Goal: Information Seeking & Learning: Learn about a topic

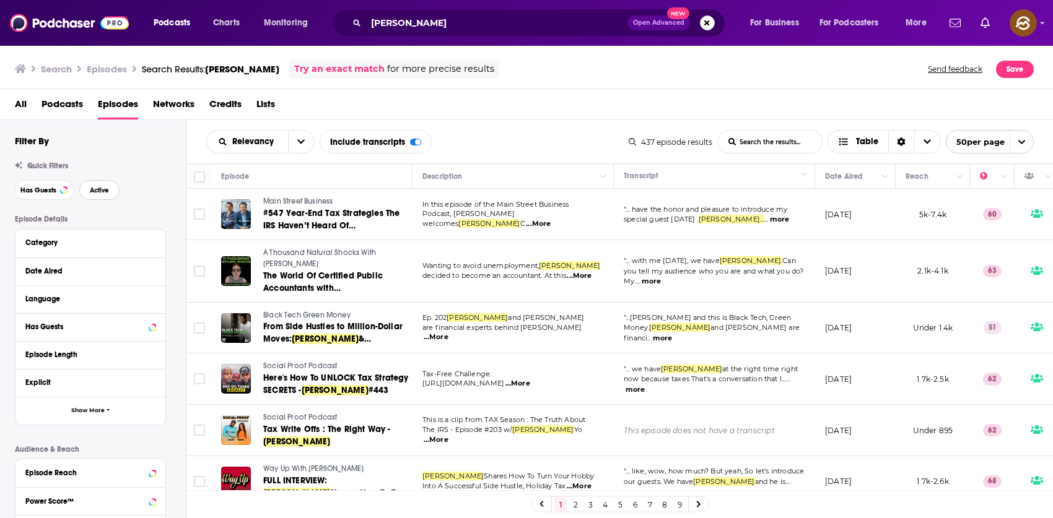
click at [93, 190] on span "Active" at bounding box center [99, 190] width 19 height 7
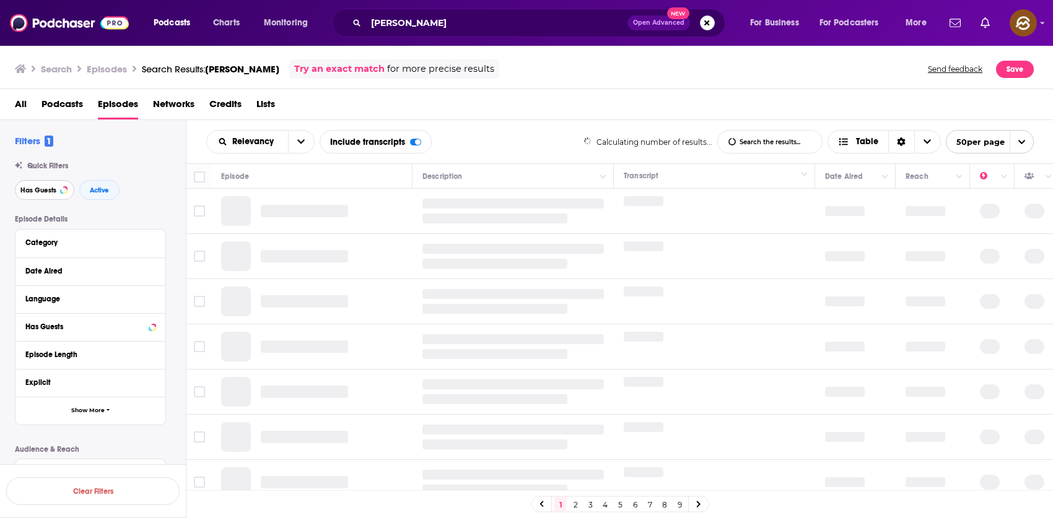
click at [38, 189] on span "Has Guests" at bounding box center [38, 190] width 36 height 7
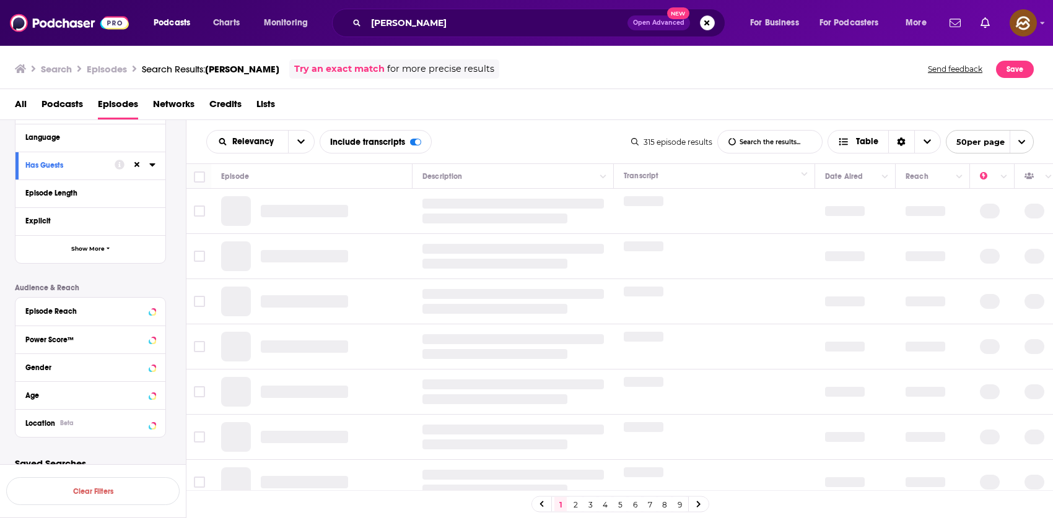
scroll to position [175, 0]
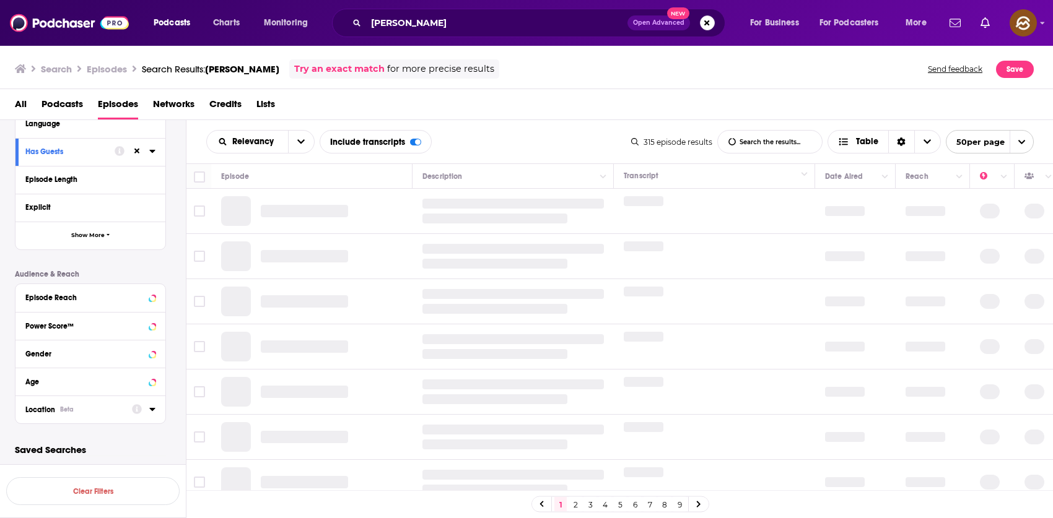
click at [98, 407] on div "Location Beta" at bounding box center [74, 410] width 98 height 9
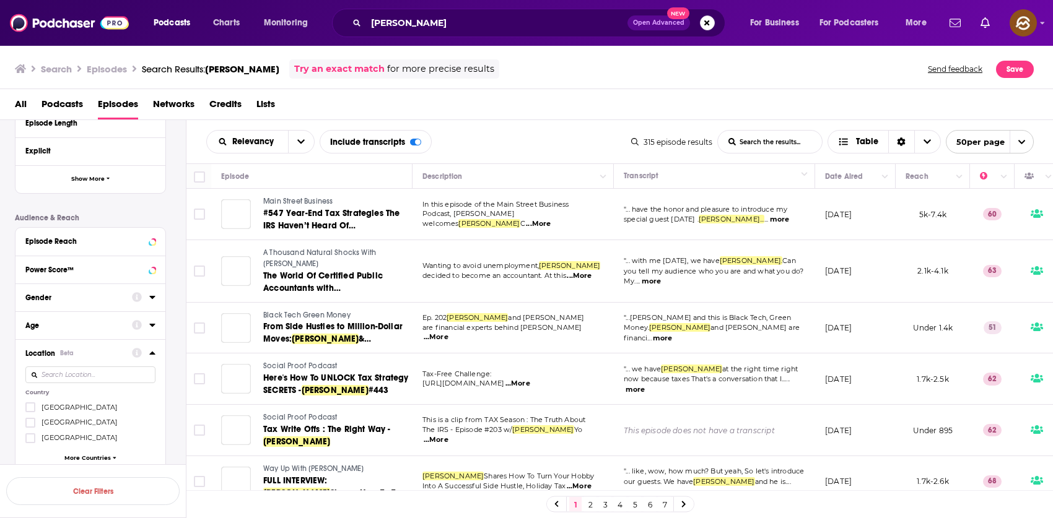
scroll to position [298, 0]
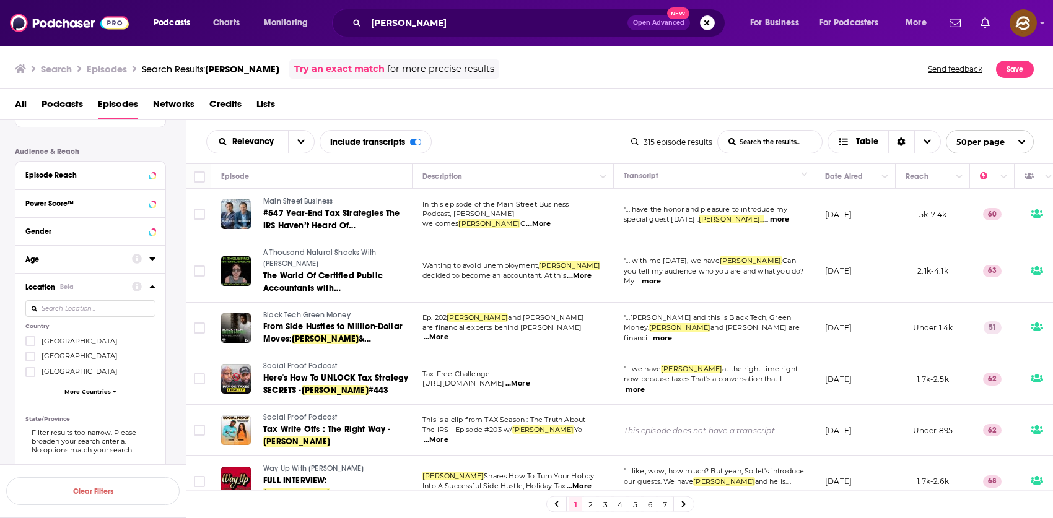
click at [74, 342] on span "[GEOGRAPHIC_DATA]" at bounding box center [79, 341] width 76 height 9
click at [30, 345] on input "multiSelectOption-unitedstates-0" at bounding box center [30, 345] width 0 height 0
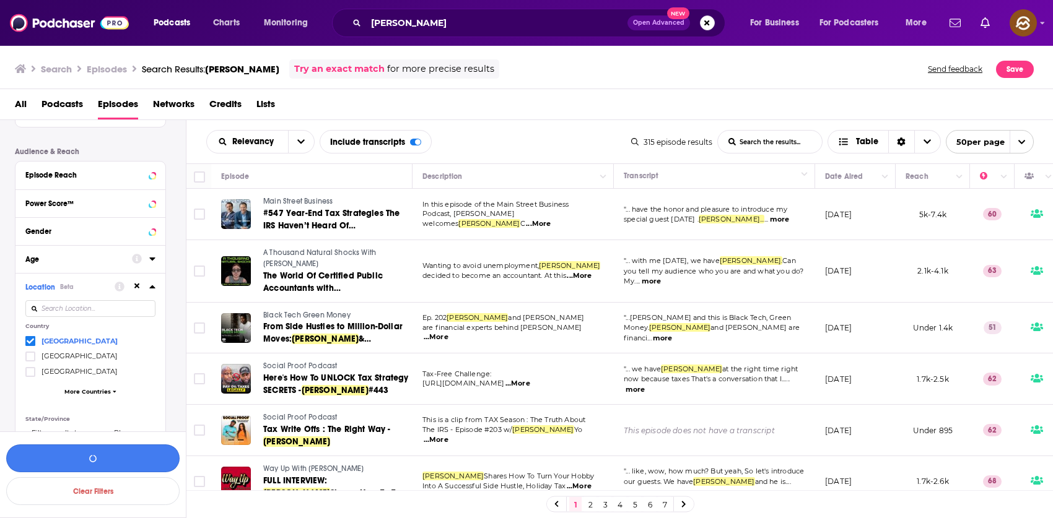
click at [86, 461] on button "button" at bounding box center [92, 459] width 173 height 28
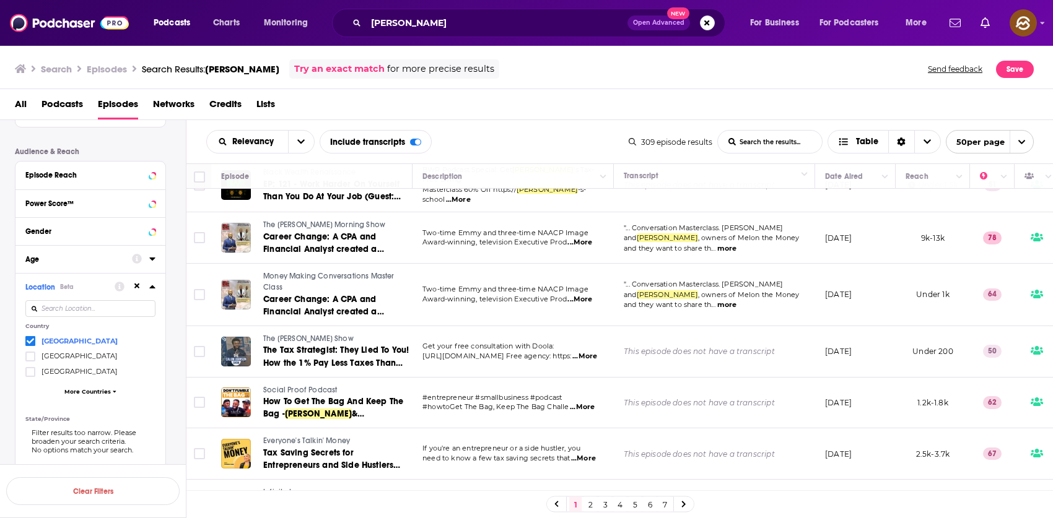
scroll to position [1157, 0]
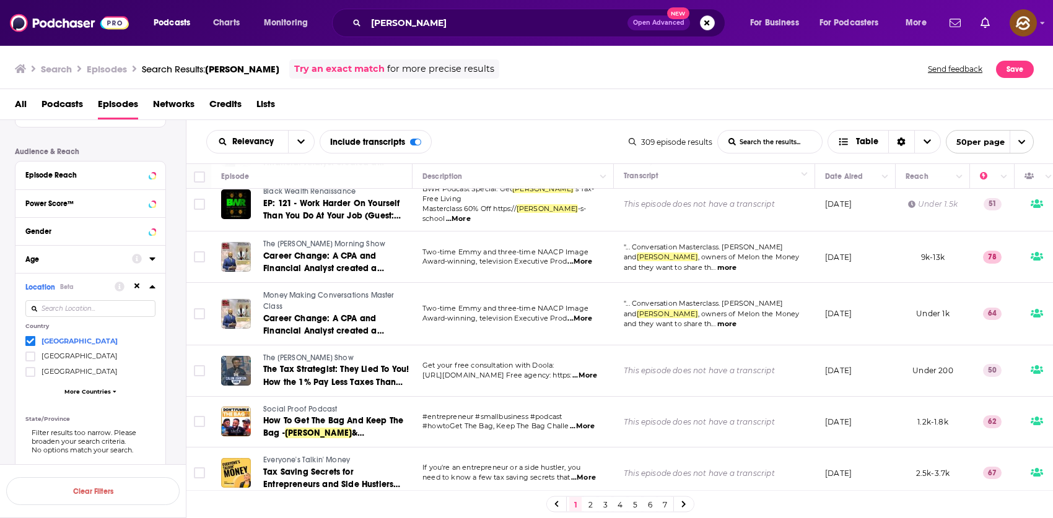
click at [300, 354] on span "The Calum Johnson Show" at bounding box center [308, 358] width 90 height 9
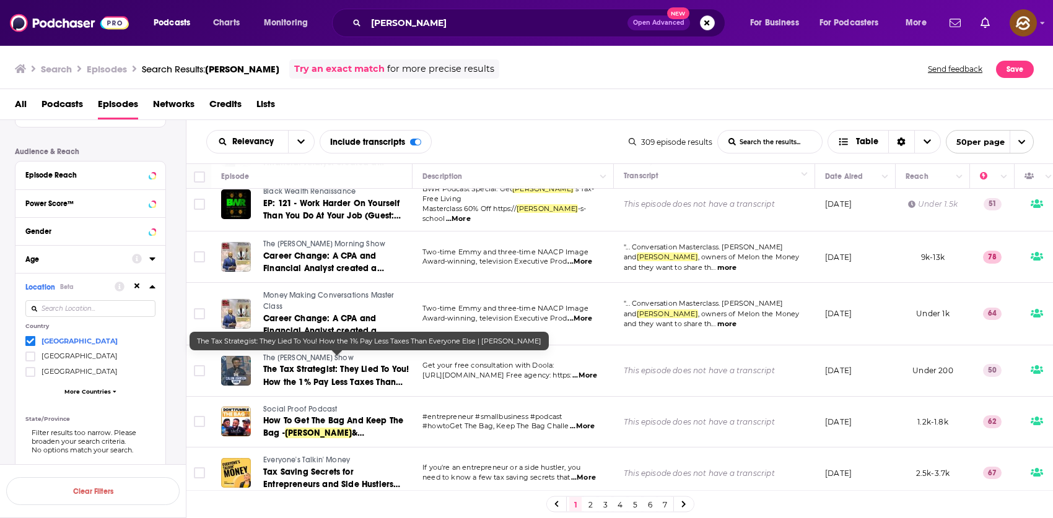
click at [348, 367] on span "The Tax Strategist: They Lied To You! How the 1% Pay Less Taxes Than Everyone E…" at bounding box center [336, 381] width 146 height 35
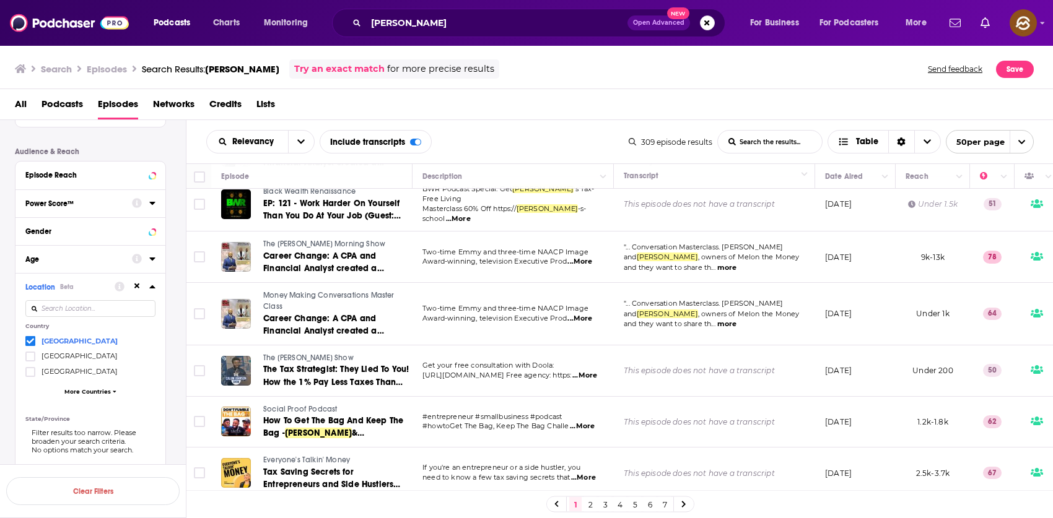
click at [514, 116] on div "All Podcasts Episodes Networks Credits Lists" at bounding box center [529, 106] width 1028 height 25
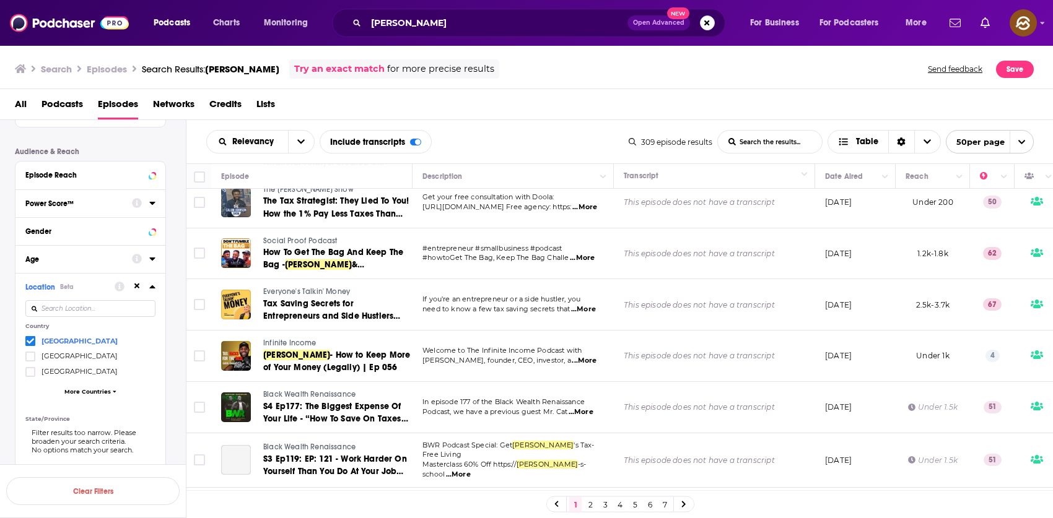
scroll to position [1357, 0]
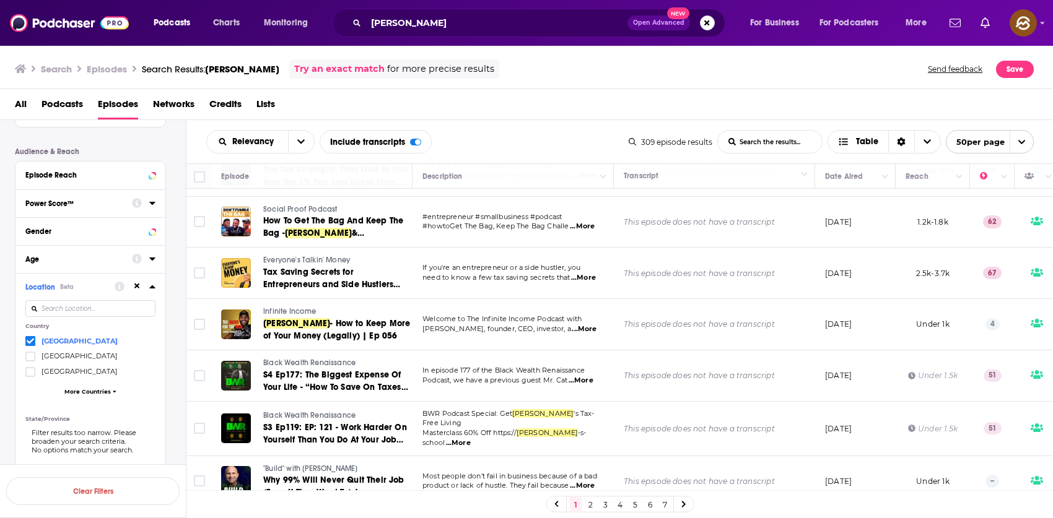
click at [298, 307] on span "Infinite Income" at bounding box center [289, 311] width 53 height 9
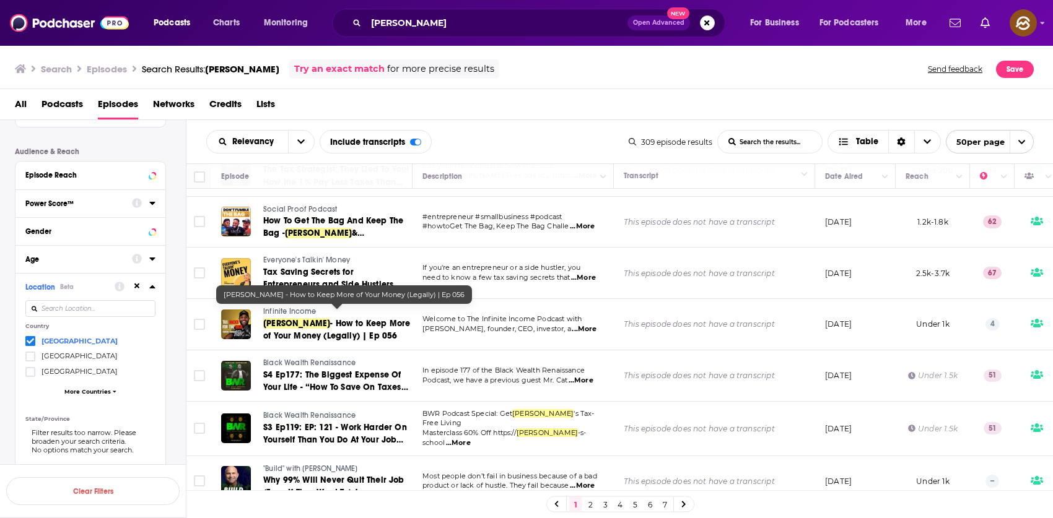
click at [313, 321] on span "- How to Keep More of Your Money (Legally) | Ep 056" at bounding box center [336, 329] width 147 height 23
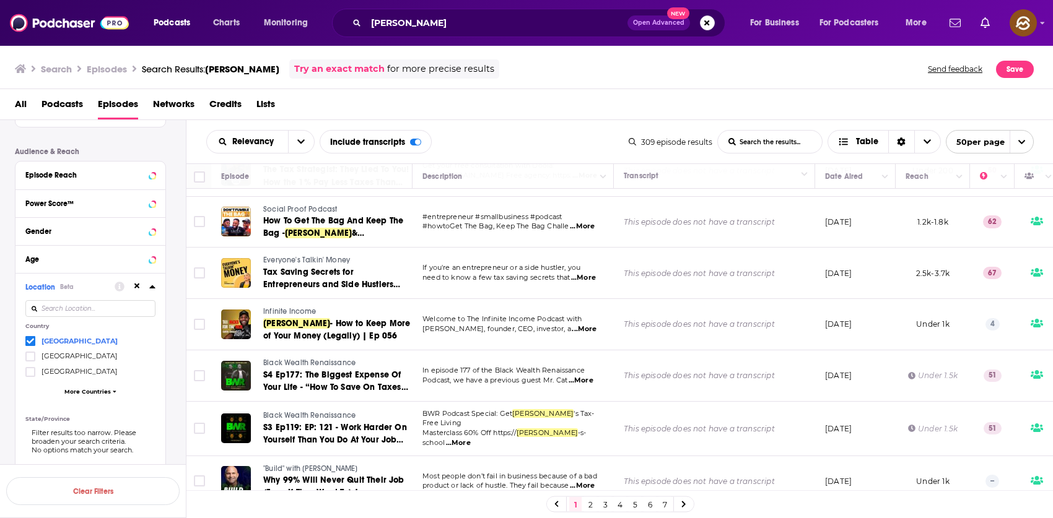
click at [544, 108] on div "All Podcasts Episodes Networks Credits Lists" at bounding box center [529, 106] width 1028 height 25
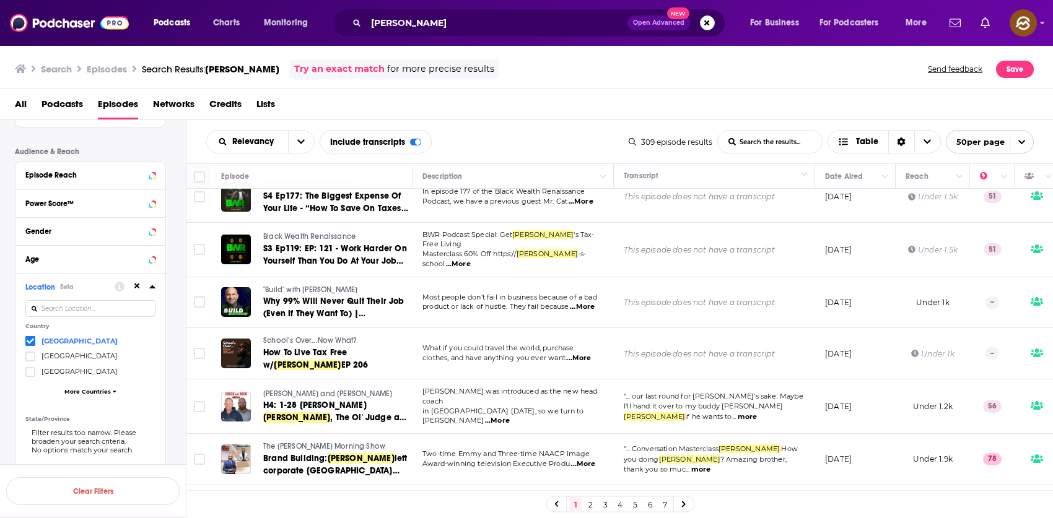
scroll to position [1549, 0]
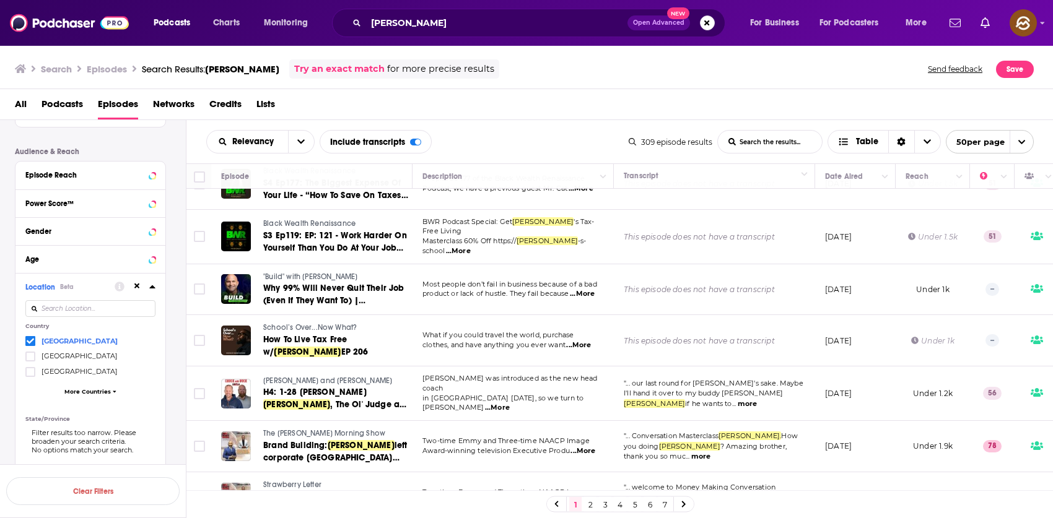
click at [311, 272] on span ""Build" with Stephen Scoggins" at bounding box center [310, 276] width 94 height 9
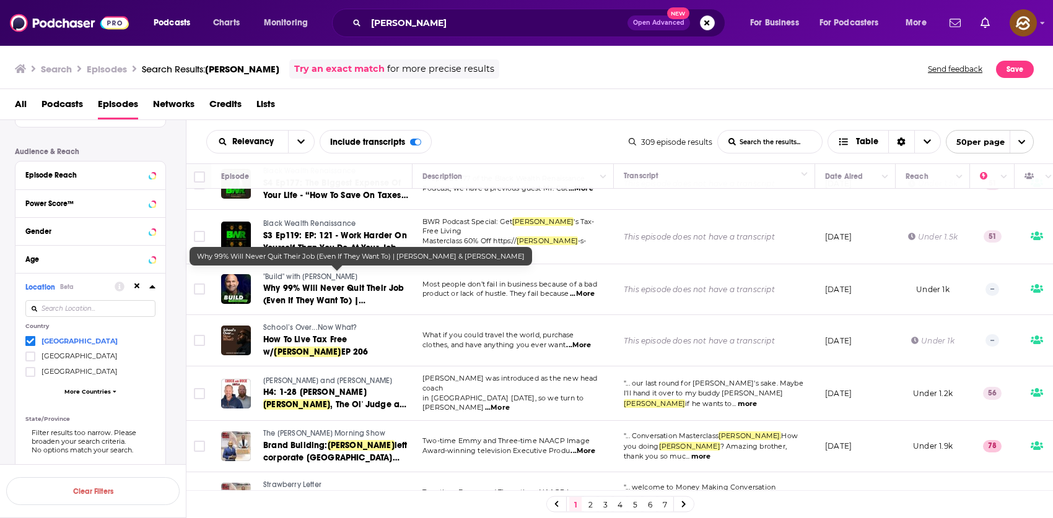
click at [348, 288] on span "Why 99% Will Never Quit Their Job (Even If They Want To) |" at bounding box center [333, 294] width 141 height 23
click at [326, 284] on span "Why 99% Will Never Quit Their Job (Even If They Want To) |" at bounding box center [333, 294] width 141 height 23
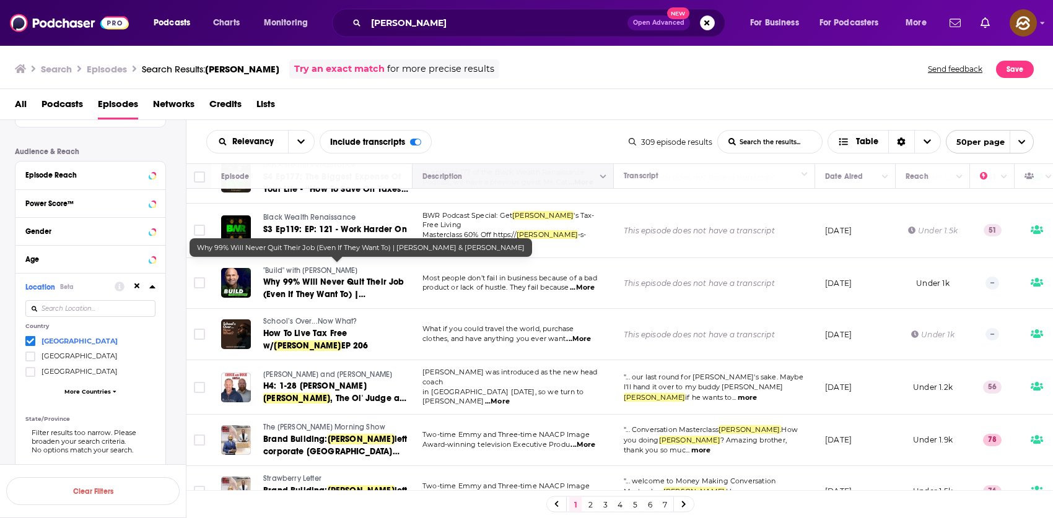
scroll to position [1606, 0]
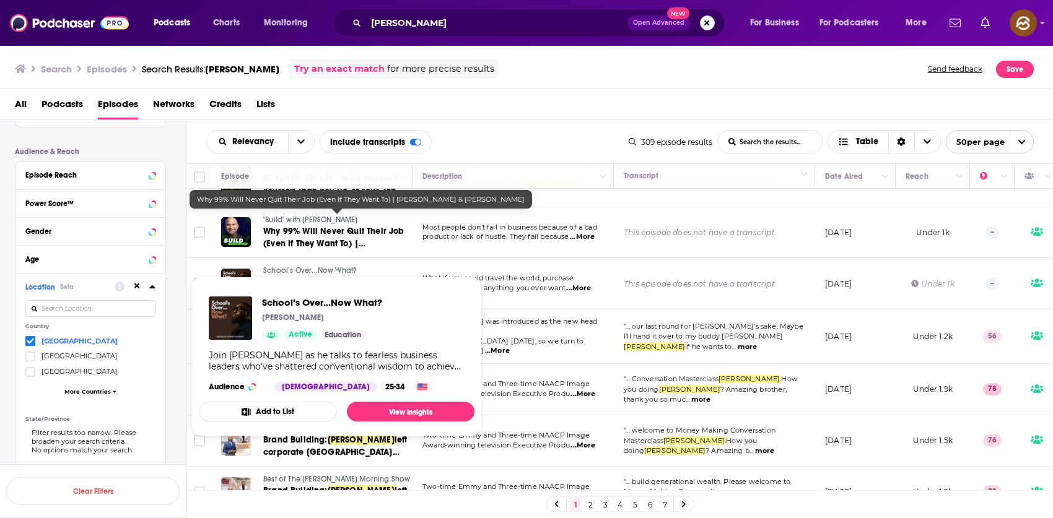
click at [315, 266] on span "School’s Over...Now What?" at bounding box center [309, 270] width 93 height 9
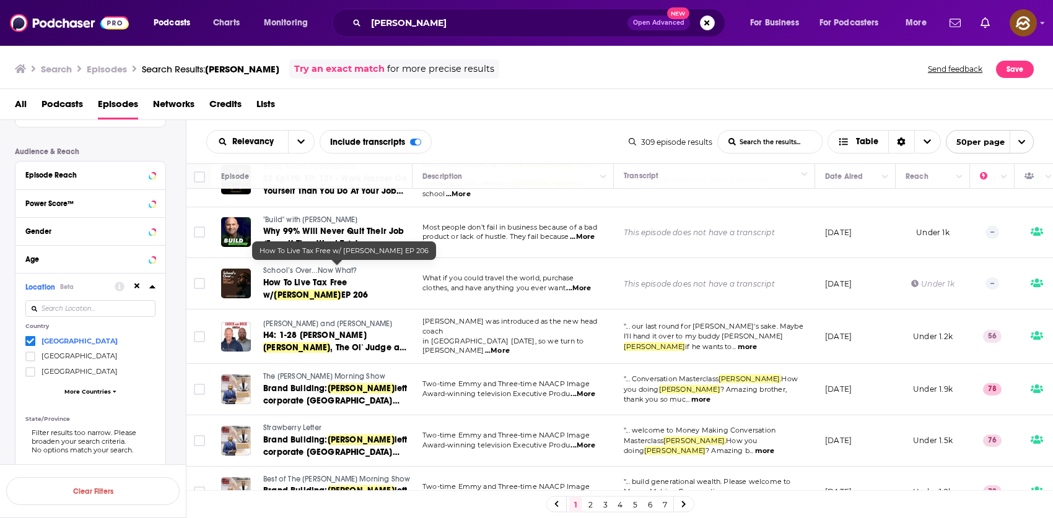
click at [332, 277] on span "How To Live Tax Free w/" at bounding box center [305, 288] width 84 height 23
click at [303, 320] on span "Chuck and Buck" at bounding box center [327, 324] width 129 height 9
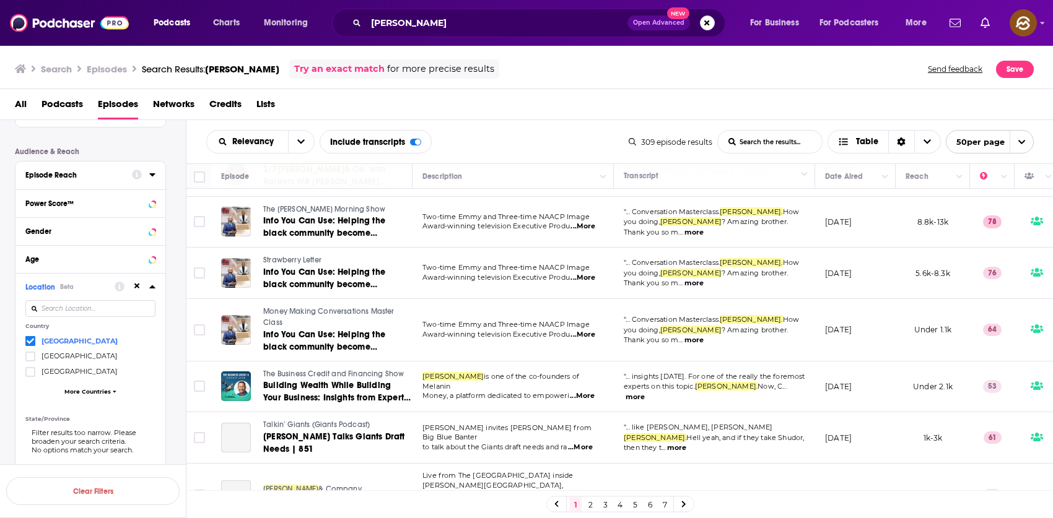
scroll to position [2177, 0]
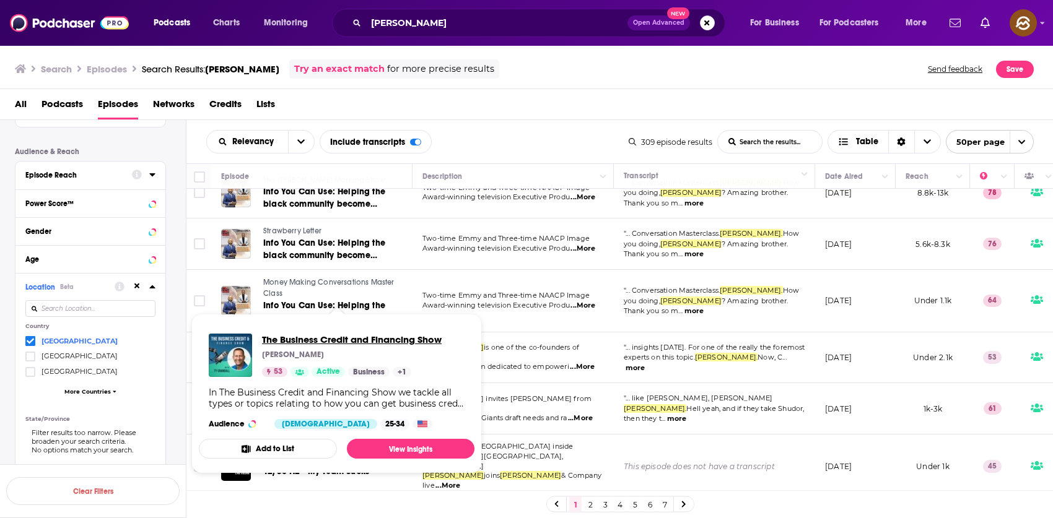
click at [355, 339] on span "The Business Credit and Financing Show" at bounding box center [352, 340] width 180 height 12
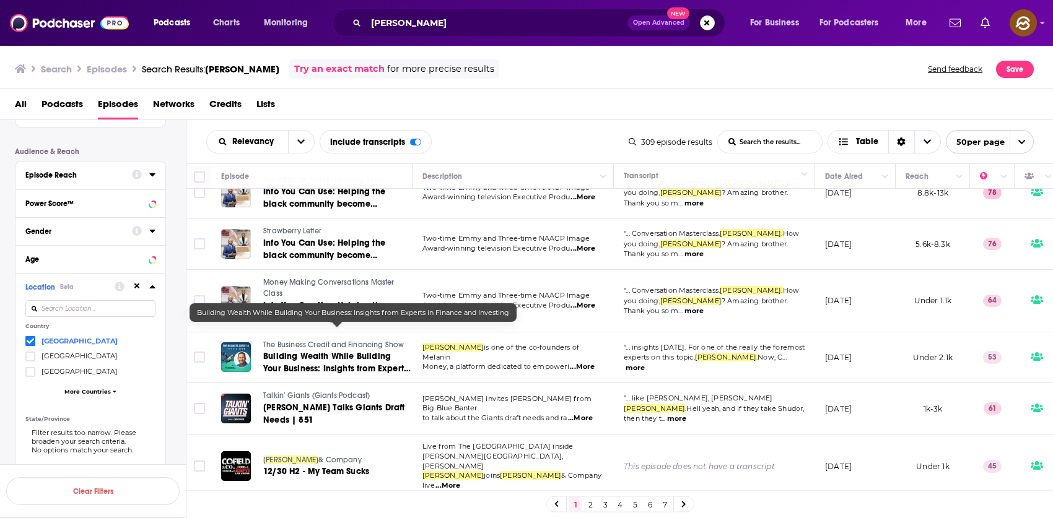
click at [346, 351] on span "Building Wealth While Building Your Business: Insights from Experts in Finance …" at bounding box center [336, 368] width 147 height 35
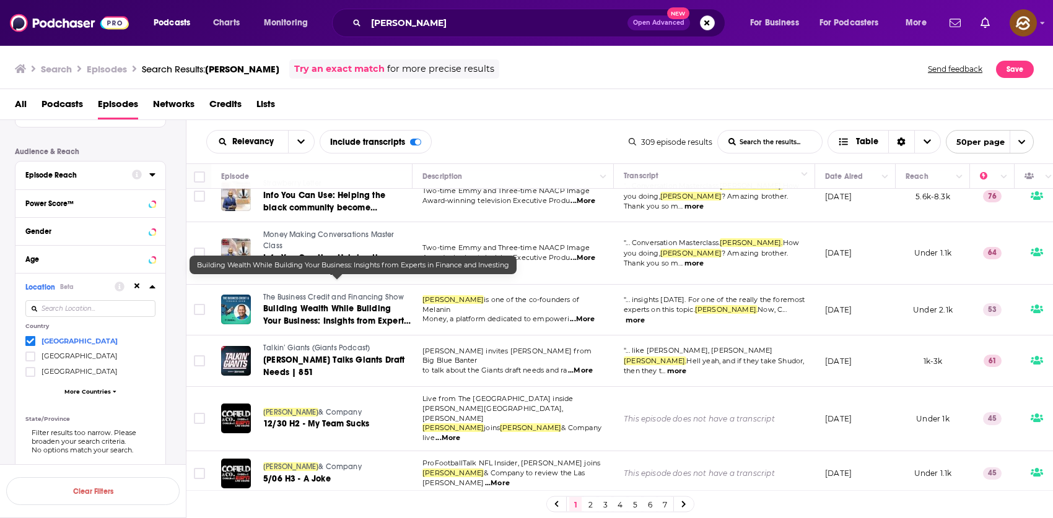
scroll to position [2232, 0]
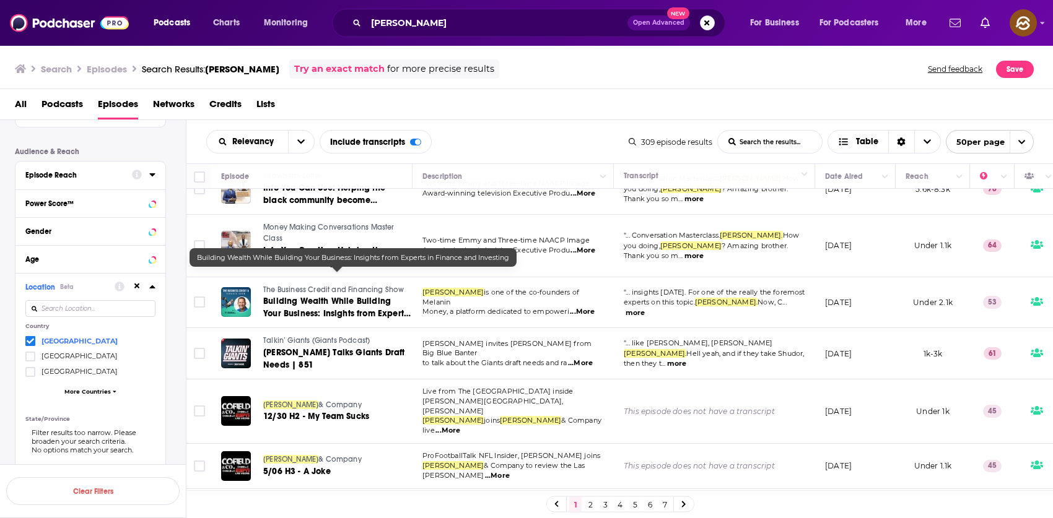
click at [547, 152] on div "Relevancy List Search Input Search the results... Include transcripts Table" at bounding box center [417, 142] width 422 height 24
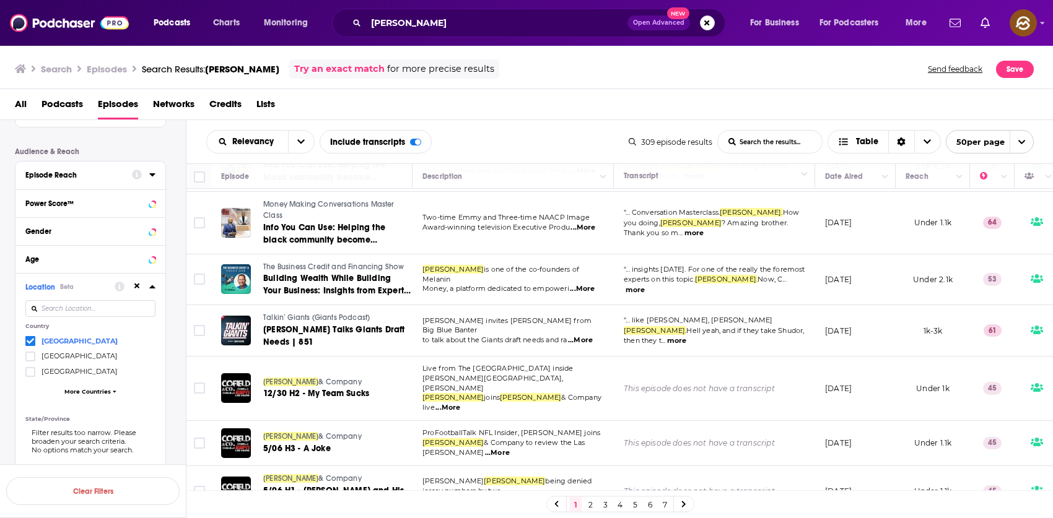
scroll to position [2289, 0]
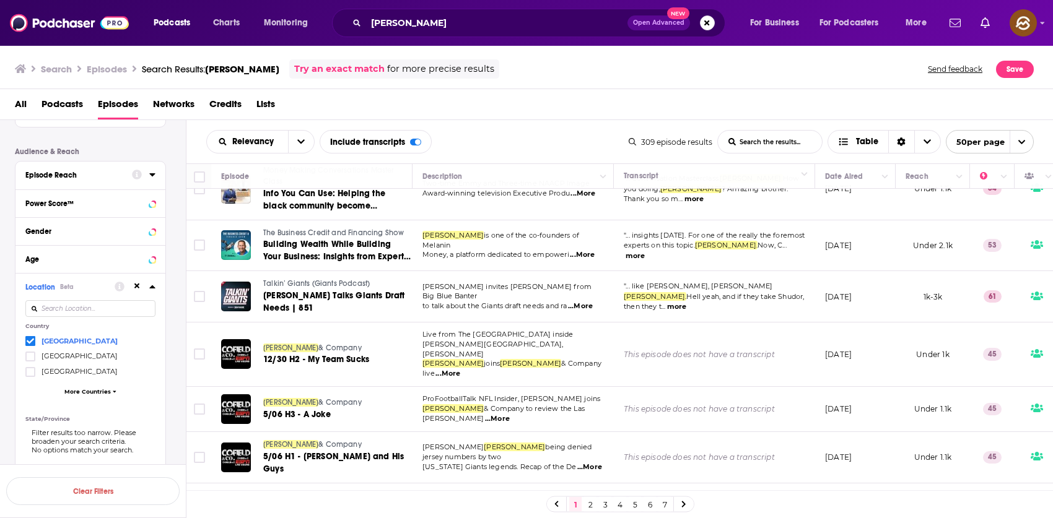
click at [592, 505] on link "2" at bounding box center [590, 504] width 12 height 15
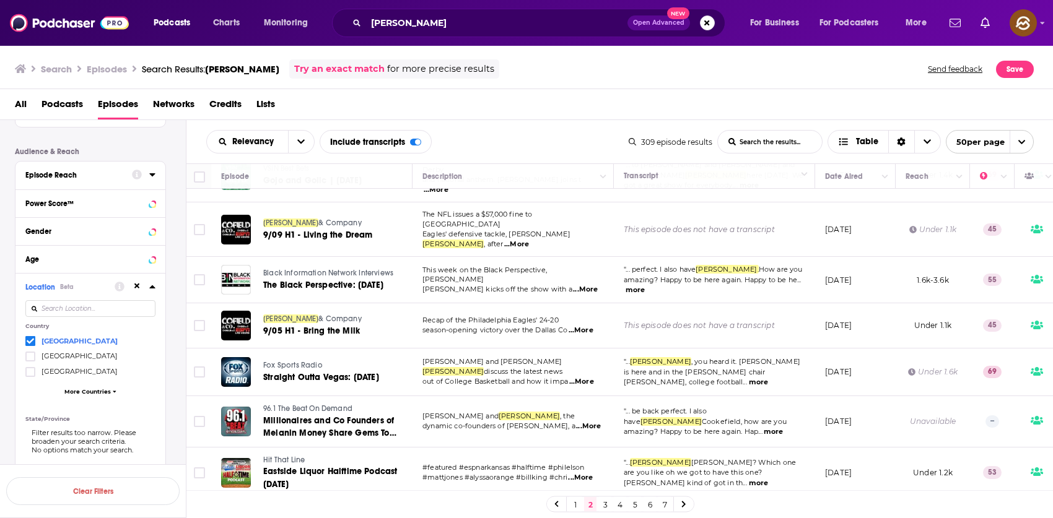
scroll to position [1, 0]
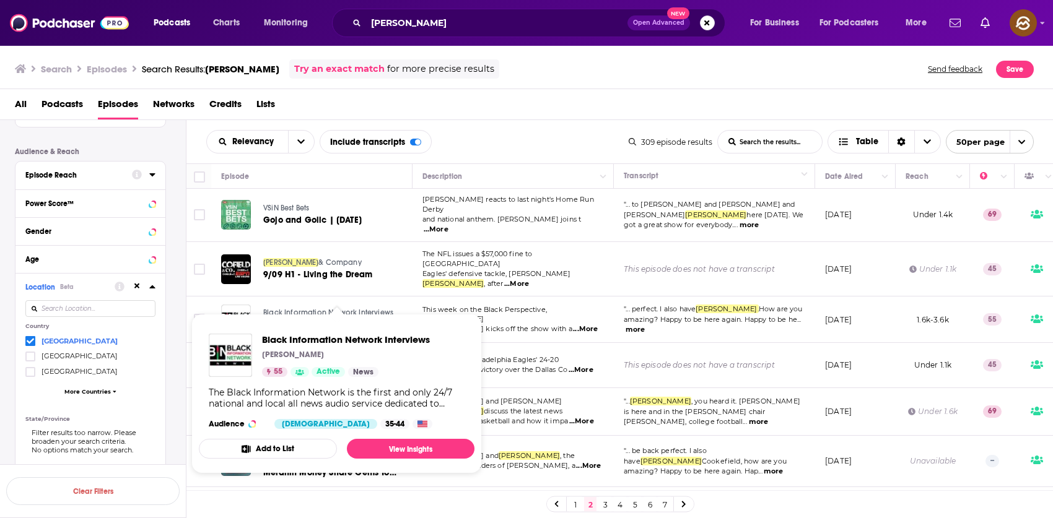
click at [298, 308] on span "Black Information Network Interviews" at bounding box center [328, 312] width 130 height 9
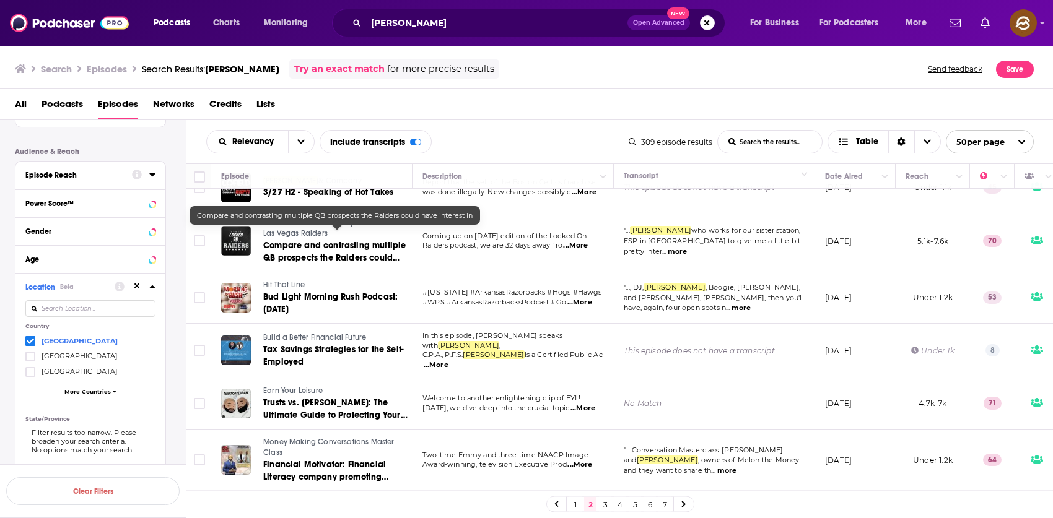
scroll to position [382, 0]
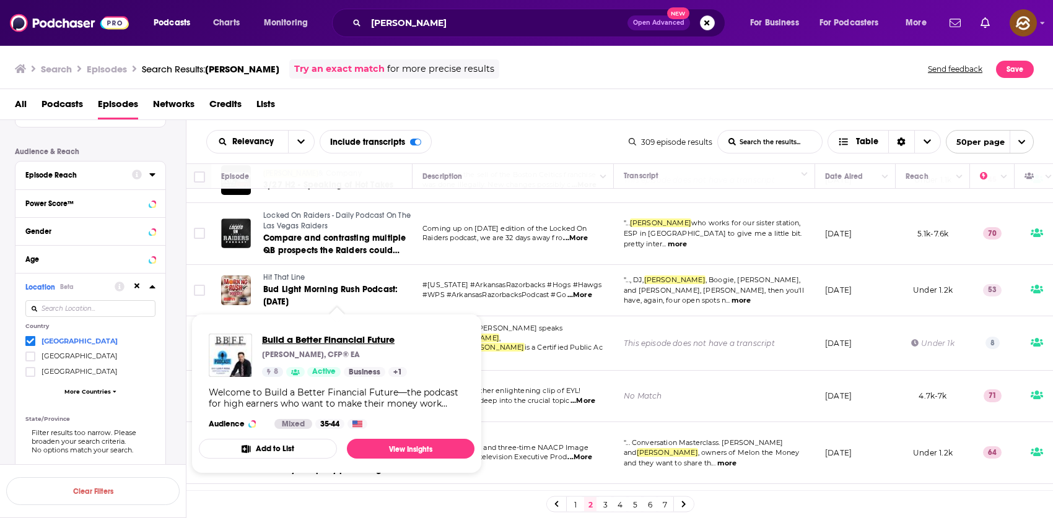
click at [320, 341] on span "Build a Better Financial Future" at bounding box center [334, 340] width 145 height 12
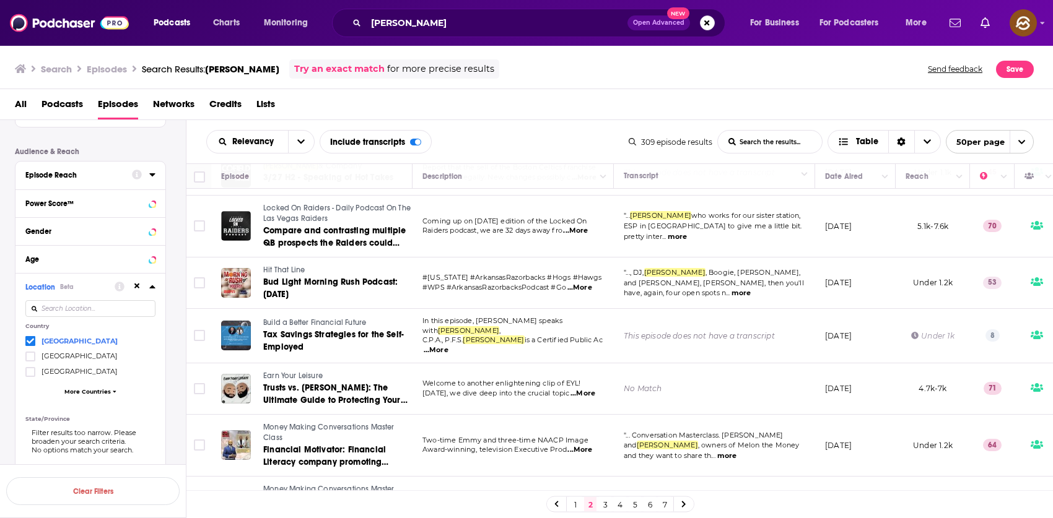
scroll to position [398, 0]
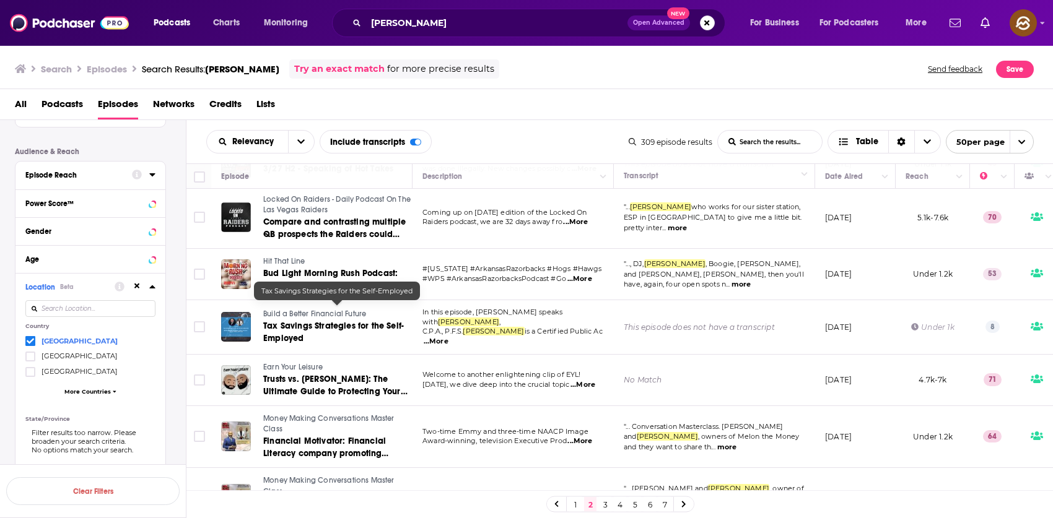
click at [289, 321] on span "Tax Savings Strategies for the Self-Employed" at bounding box center [333, 332] width 141 height 23
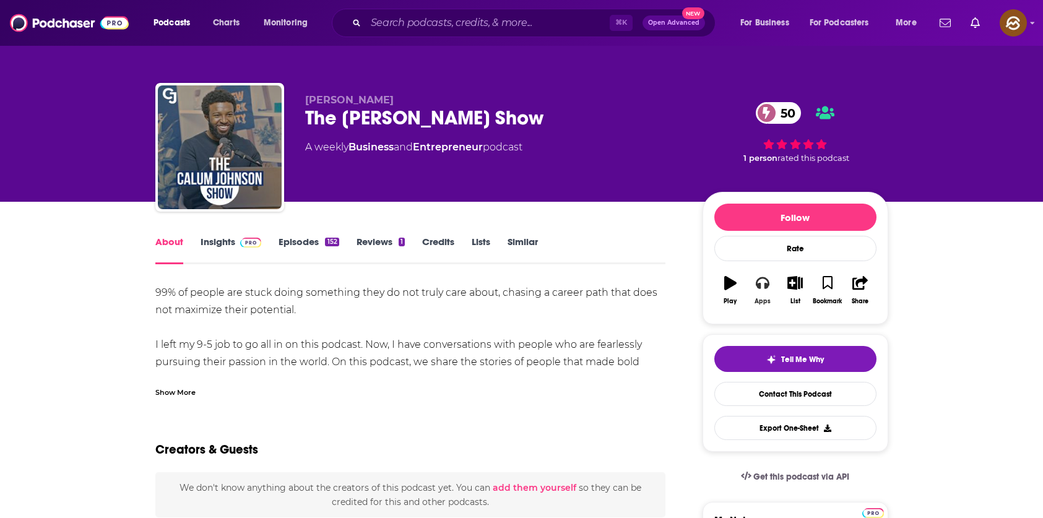
click at [761, 289] on icon "button" at bounding box center [763, 283] width 14 height 14
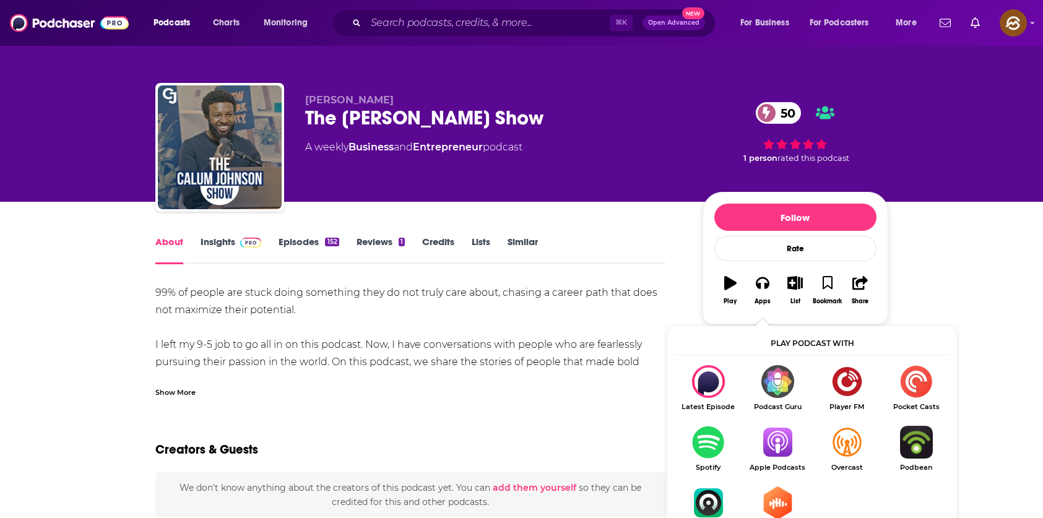
click at [776, 438] on img "Show Listen On dropdown" at bounding box center [777, 442] width 69 height 33
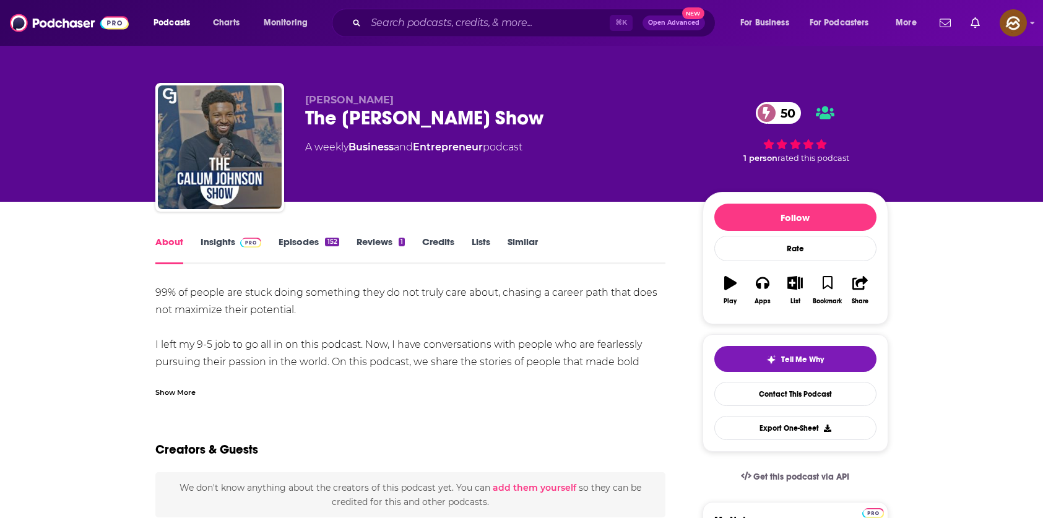
click at [526, 118] on div "The Calum Johnson Show 50" at bounding box center [494, 118] width 378 height 24
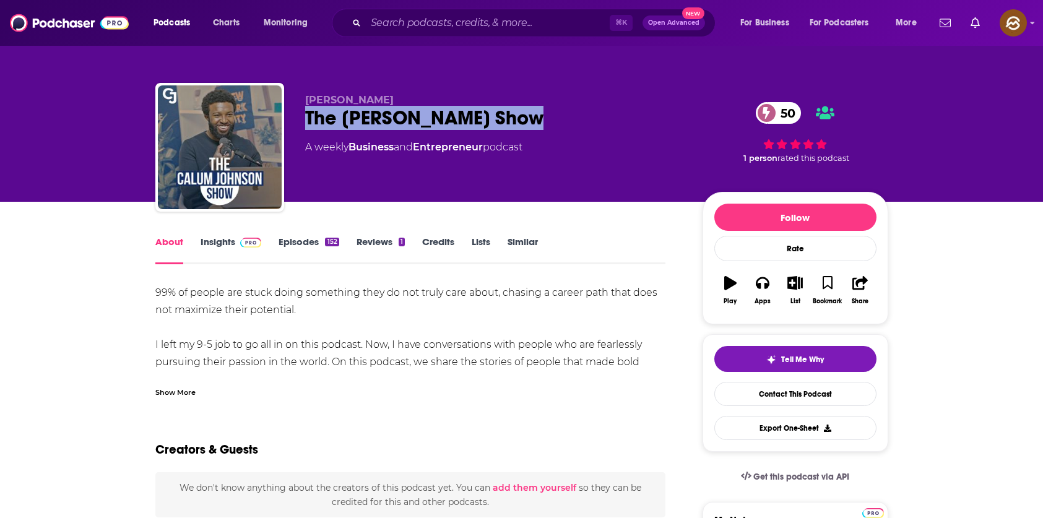
drag, startPoint x: 526, startPoint y: 118, endPoint x: 313, endPoint y: 116, distance: 213.0
copy h1 "The Calum Johnson Show"
click at [313, 116] on div "The Calum Johnson Show 50" at bounding box center [494, 118] width 378 height 24
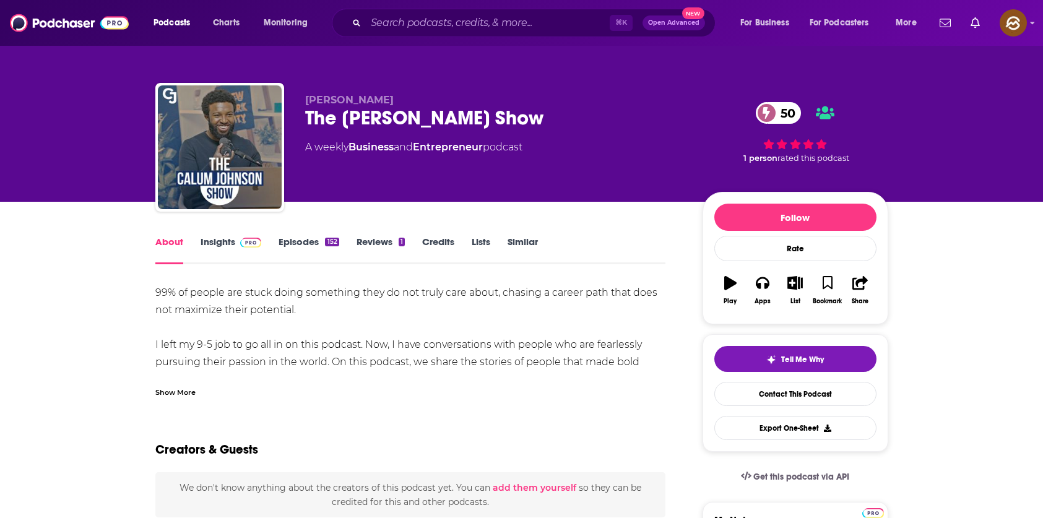
click at [365, 97] on span "Calum Johnson" at bounding box center [349, 100] width 89 height 12
drag, startPoint x: 365, startPoint y: 97, endPoint x: 326, endPoint y: 102, distance: 38.6
copy span "Calum Johnson"
click at [326, 102] on span "Calum Johnson" at bounding box center [349, 100] width 89 height 12
click at [198, 243] on div "About" at bounding box center [177, 250] width 45 height 28
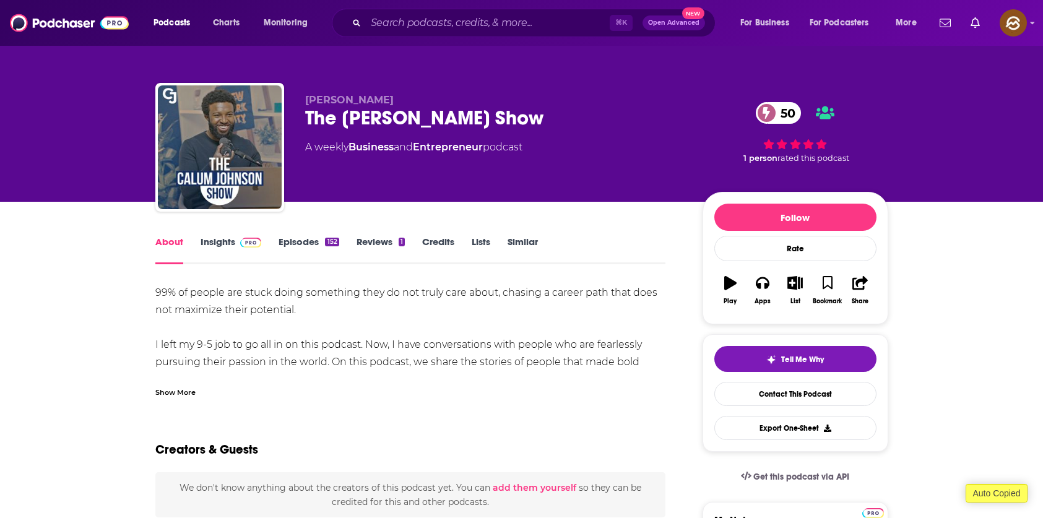
click at [216, 238] on link "Insights" at bounding box center [231, 250] width 61 height 28
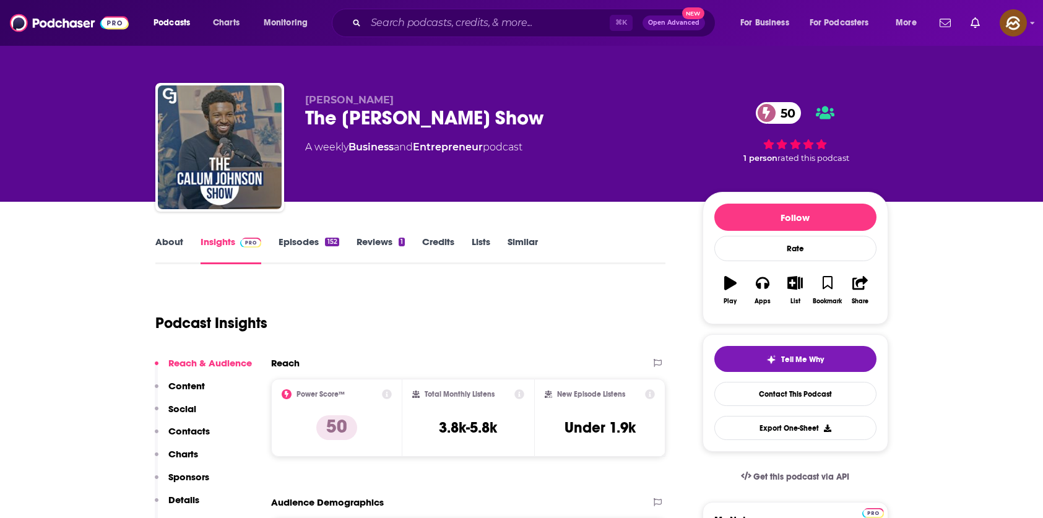
click at [188, 433] on p "Contacts" at bounding box center [188, 431] width 41 height 12
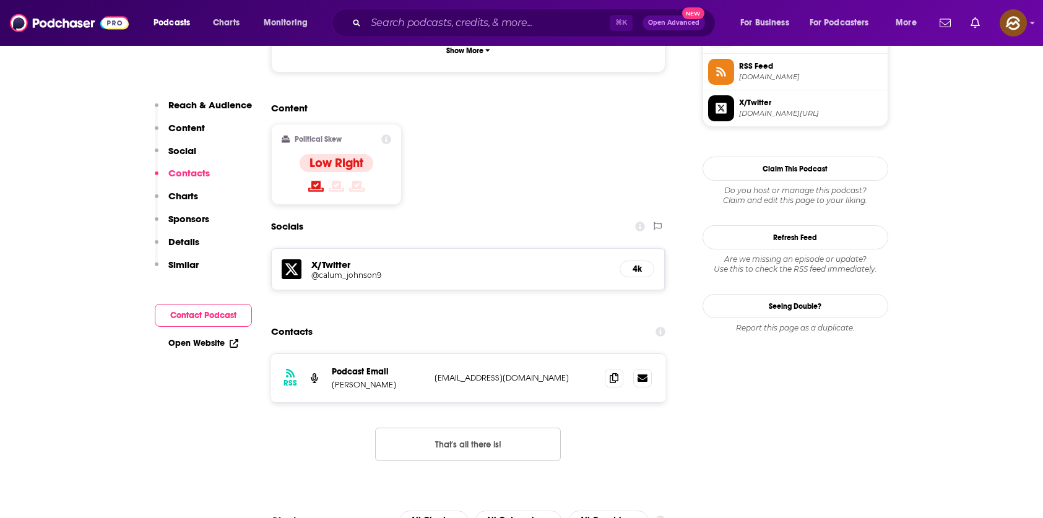
scroll to position [1006, 0]
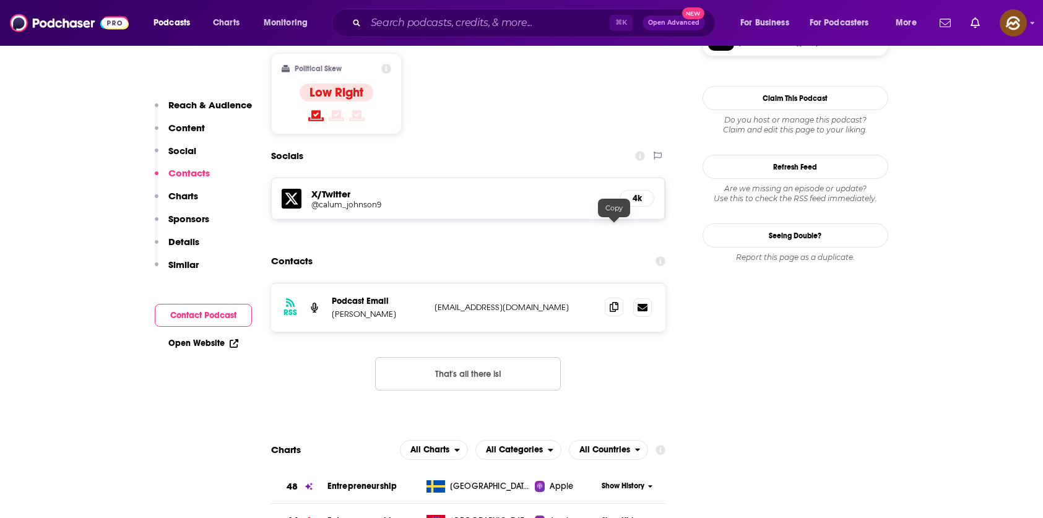
click at [619, 298] on span at bounding box center [614, 307] width 19 height 19
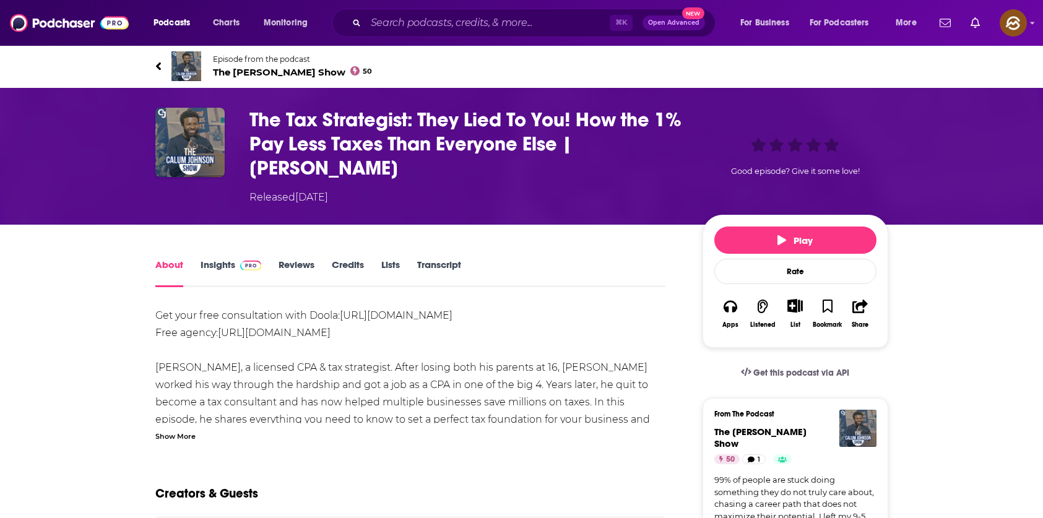
click at [610, 143] on h1 "The Tax Strategist: They Lied To You! How the 1% Pay Less Taxes Than Everyone E…" at bounding box center [466, 144] width 433 height 72
drag, startPoint x: 610, startPoint y: 143, endPoint x: 523, endPoint y: 175, distance: 92.3
copy h1 "Carter Cofield"
click at [526, 174] on h1 "The Tax Strategist: They Lied To You! How the 1% Pay Less Taxes Than Everyone E…" at bounding box center [466, 144] width 433 height 72
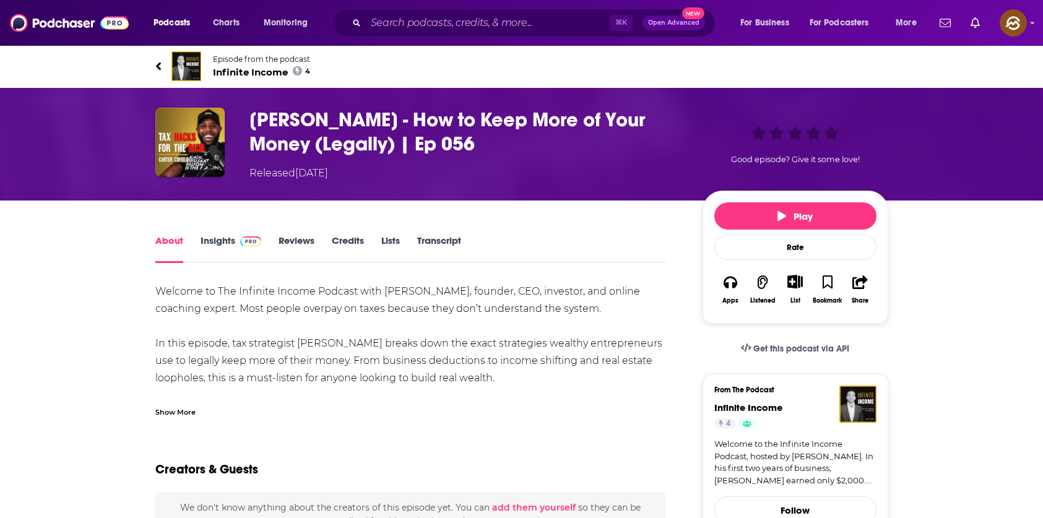
click at [285, 120] on h1 "[PERSON_NAME] - How to Keep More of Your Money (Legally) | Ep 056" at bounding box center [466, 132] width 433 height 48
drag, startPoint x: 285, startPoint y: 120, endPoint x: 339, endPoint y: 123, distance: 53.3
copy h1 "[PERSON_NAME]"
click at [339, 123] on h1 "[PERSON_NAME] - How to Keep More of Your Money (Legally) | Ep 056" at bounding box center [466, 132] width 433 height 48
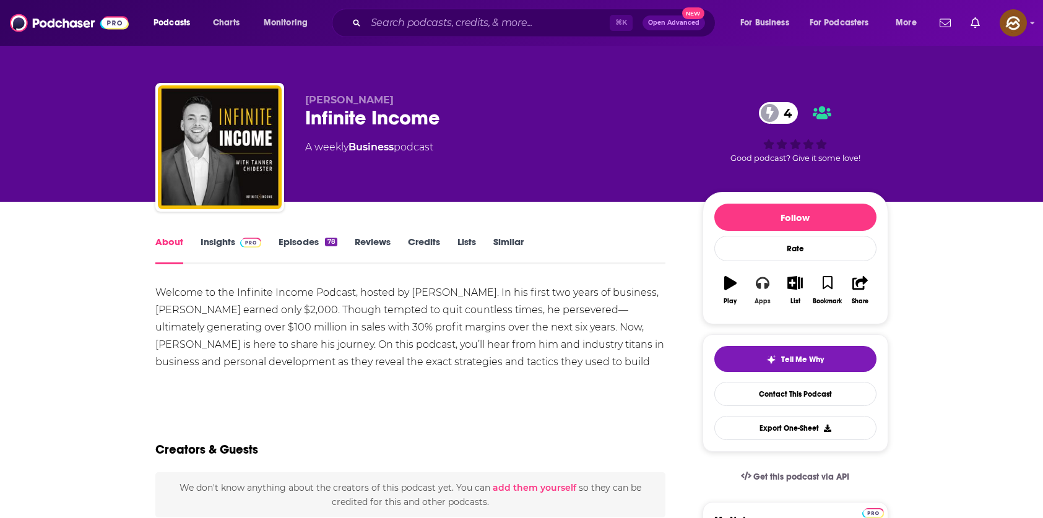
click at [770, 283] on button "Apps" at bounding box center [763, 290] width 32 height 45
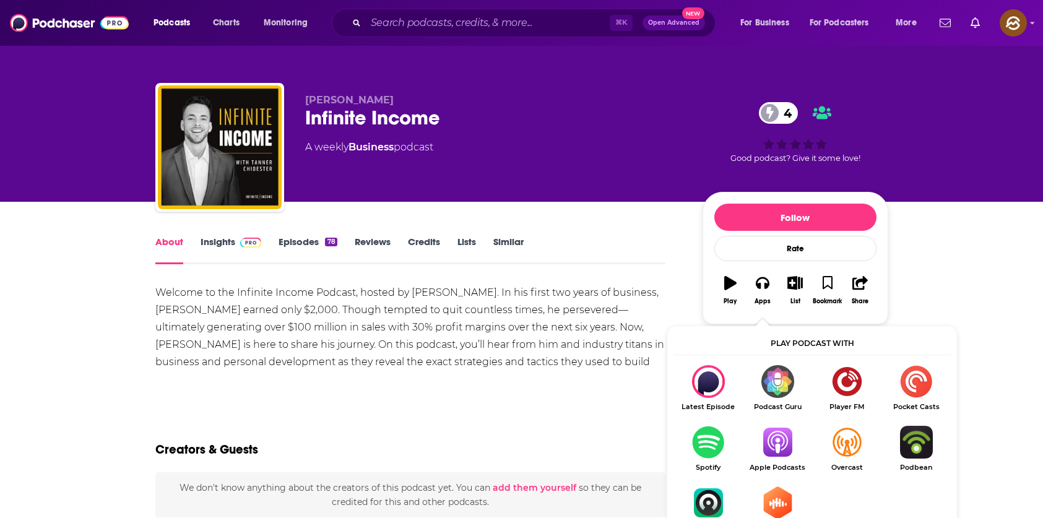
click at [773, 441] on img "Show Listen On dropdown" at bounding box center [777, 442] width 69 height 33
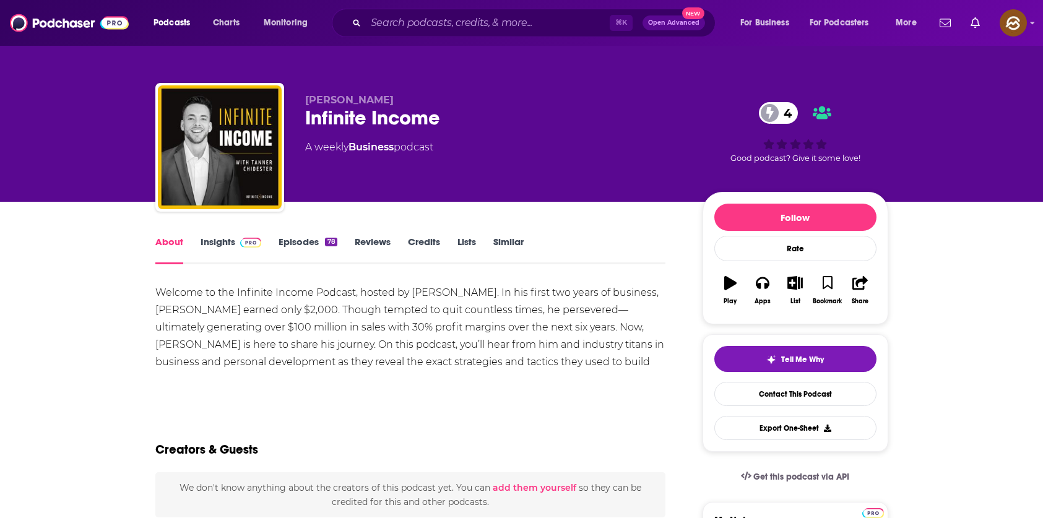
click at [324, 118] on div "Infinite Income 4" at bounding box center [494, 118] width 378 height 24
drag, startPoint x: 324, startPoint y: 118, endPoint x: 394, endPoint y: 117, distance: 70.0
copy h1 "Infinite Income"
click at [394, 117] on div "Infinite Income 4" at bounding box center [494, 118] width 378 height 24
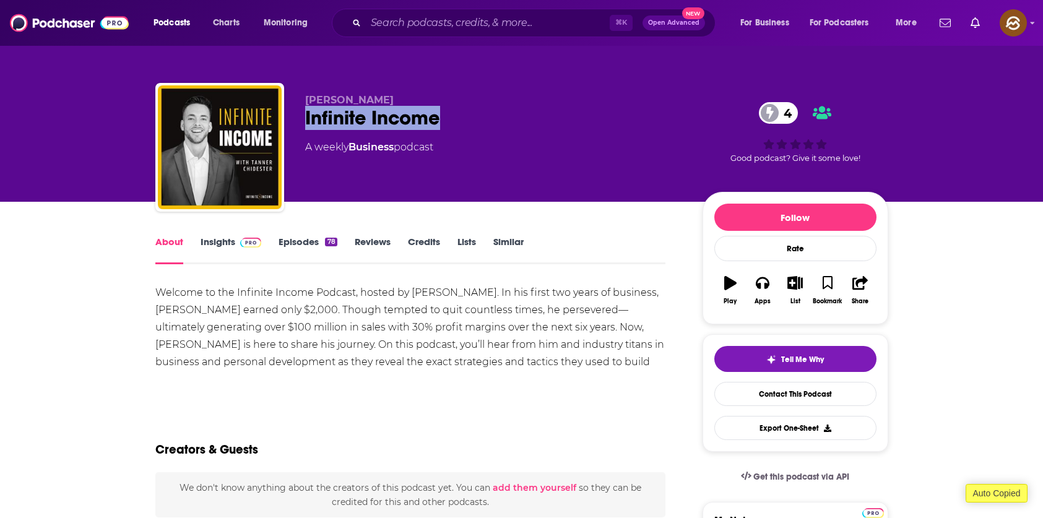
click at [215, 245] on link "Insights" at bounding box center [231, 250] width 61 height 28
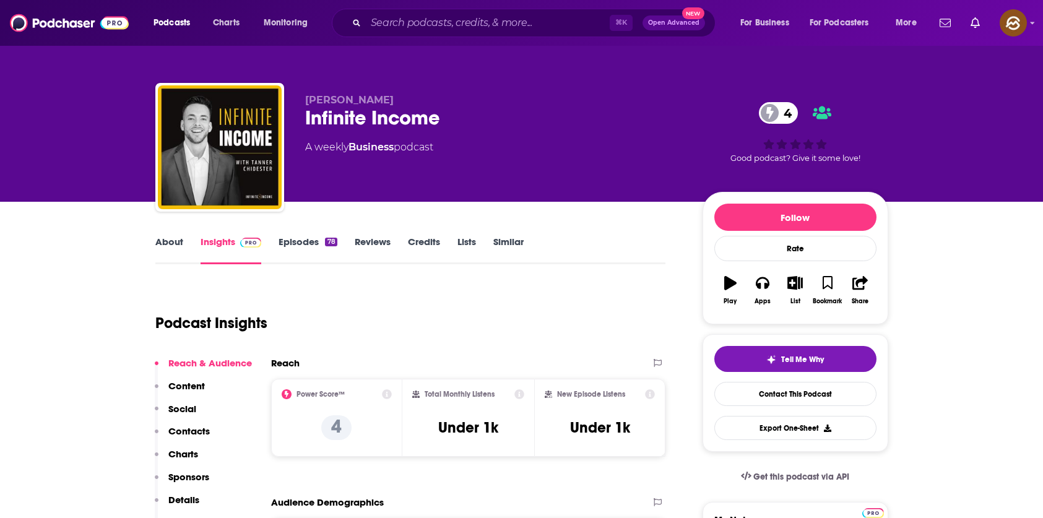
click at [334, 98] on span "Tanner Chidester" at bounding box center [349, 100] width 89 height 12
drag, startPoint x: 334, startPoint y: 98, endPoint x: 395, endPoint y: 105, distance: 61.0
copy p "Tanner Chidester"
click at [395, 105] on p "Tanner Chidester" at bounding box center [494, 100] width 378 height 12
click at [198, 424] on div "Reach & Audience Content Social Contacts Charts Sponsors Details Similar" at bounding box center [203, 448] width 97 height 182
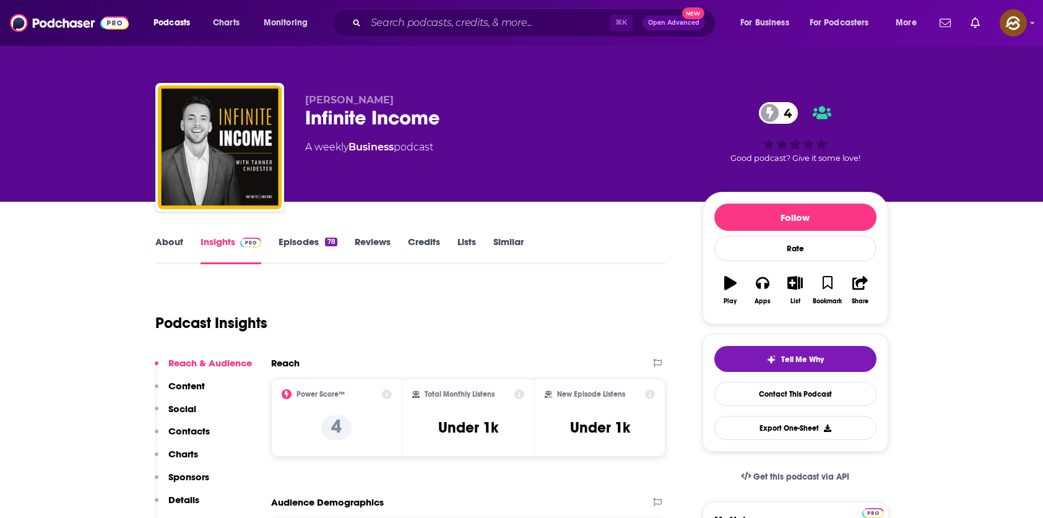
click at [198, 427] on p "Contacts" at bounding box center [188, 431] width 41 height 12
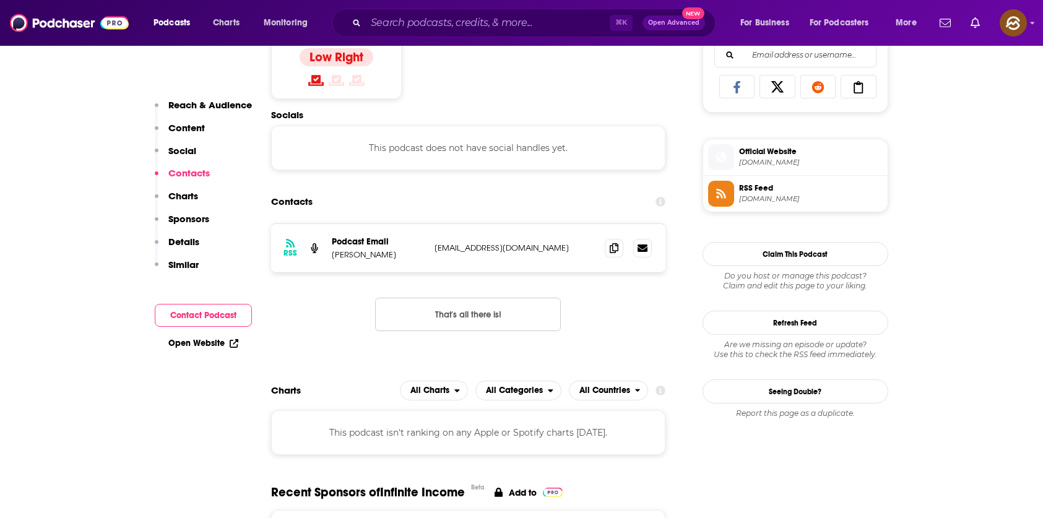
scroll to position [831, 0]
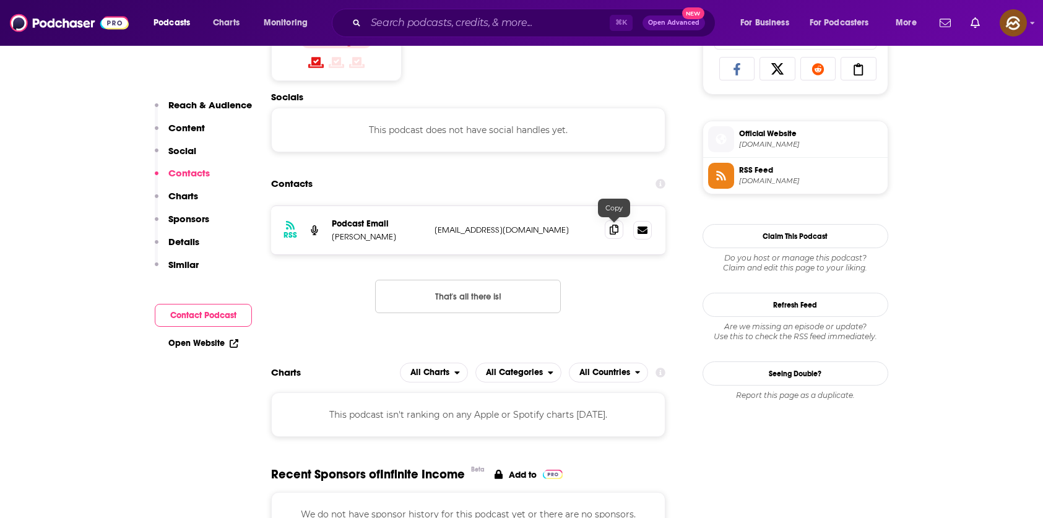
click at [610, 226] on icon at bounding box center [614, 230] width 9 height 10
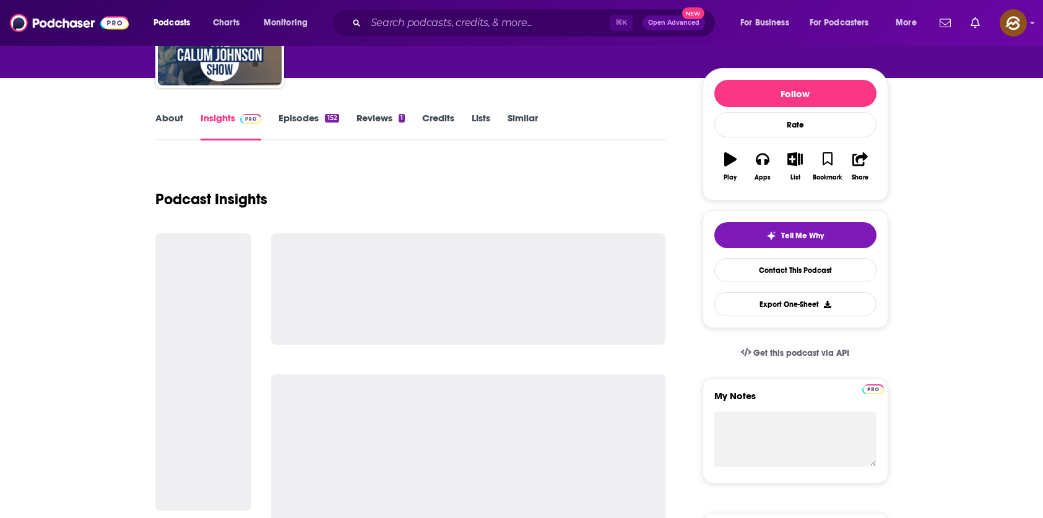
scroll to position [122, 0]
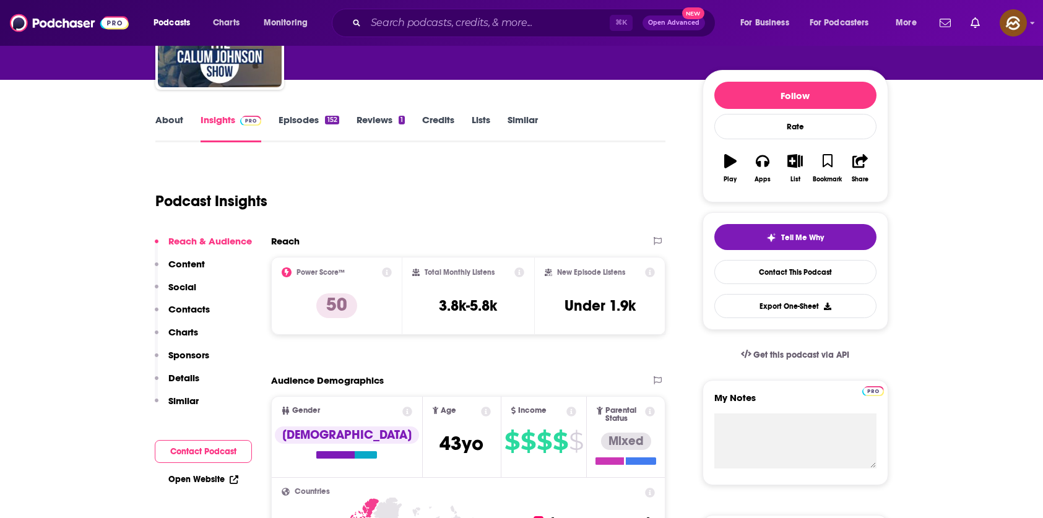
click at [185, 309] on p "Contacts" at bounding box center [188, 309] width 41 height 12
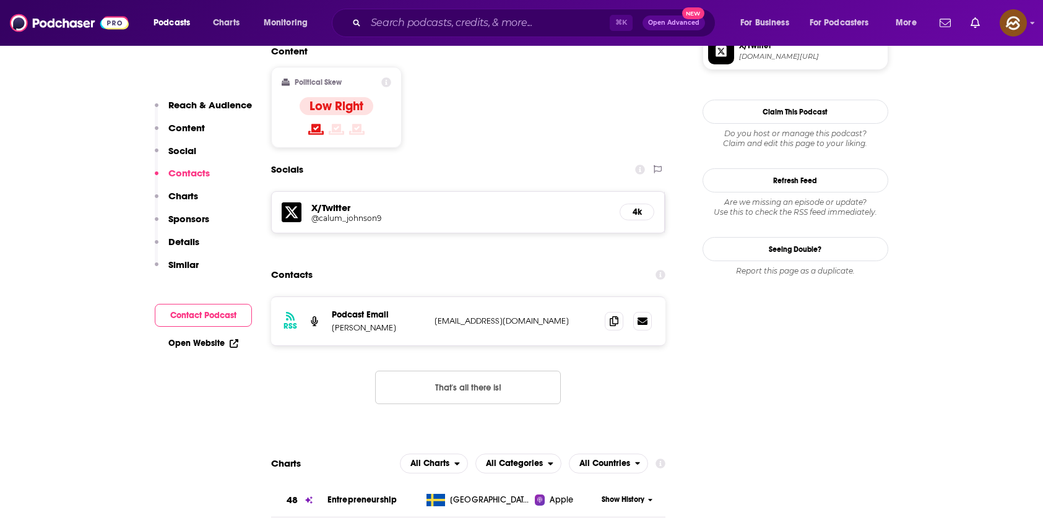
scroll to position [1006, 0]
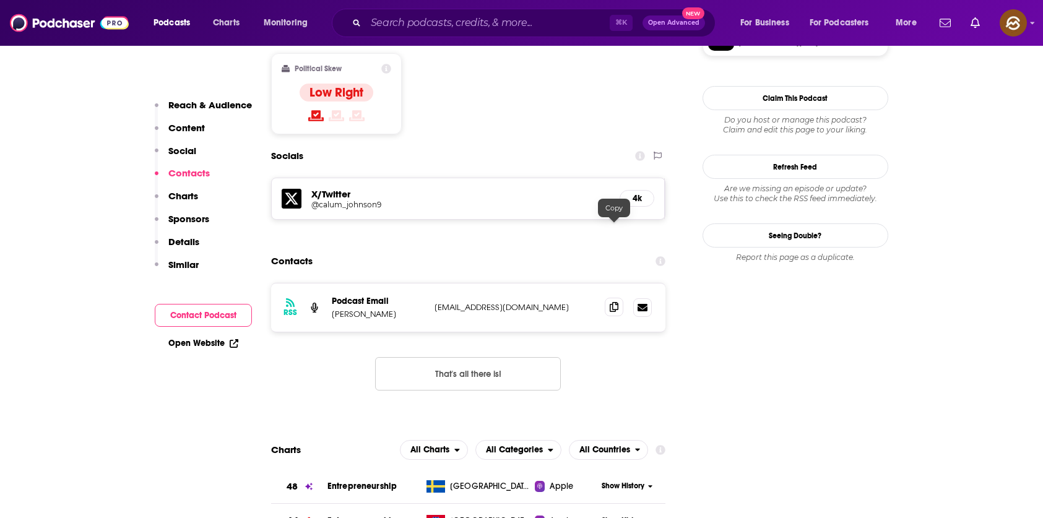
click at [612, 302] on icon at bounding box center [614, 307] width 9 height 10
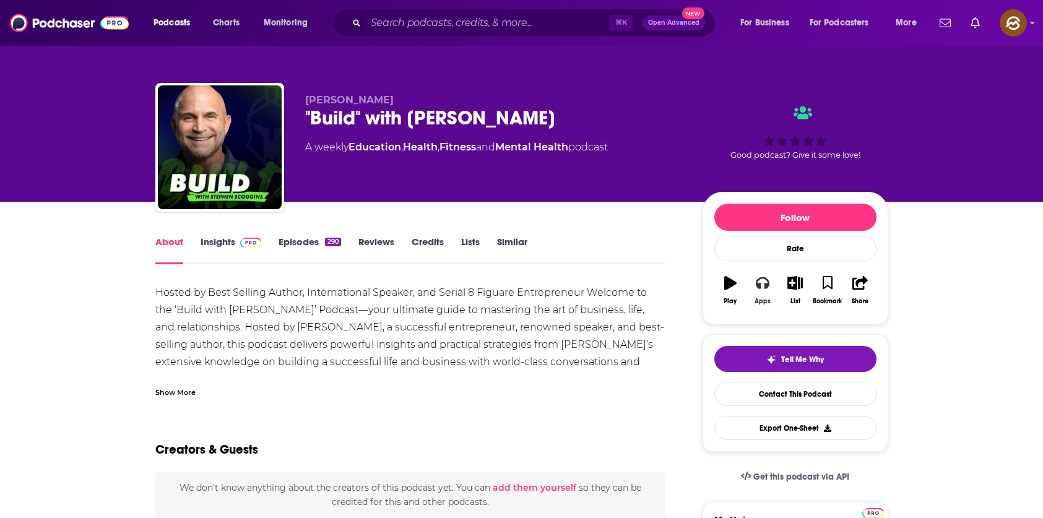
click at [761, 292] on button "Apps" at bounding box center [763, 290] width 32 height 45
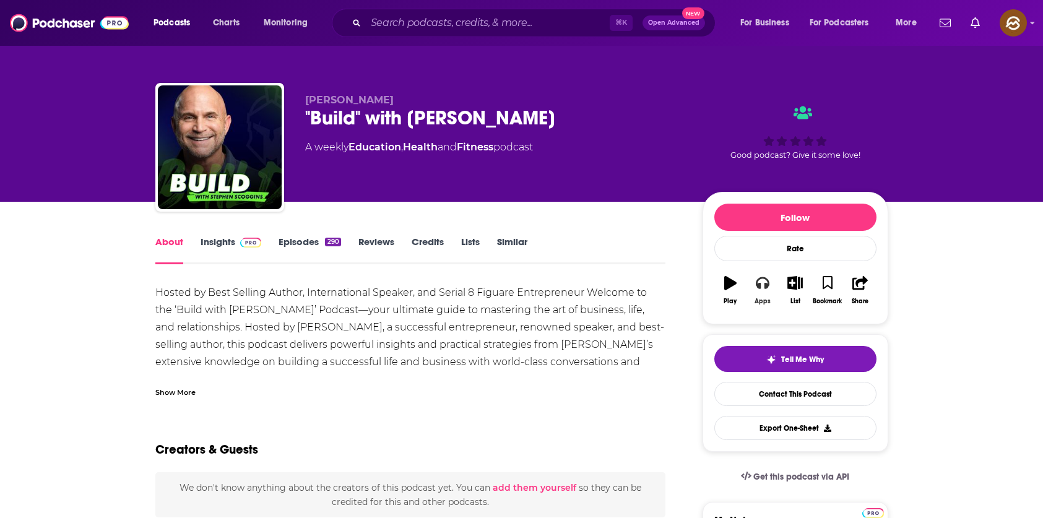
click at [764, 294] on button "Apps" at bounding box center [763, 290] width 32 height 45
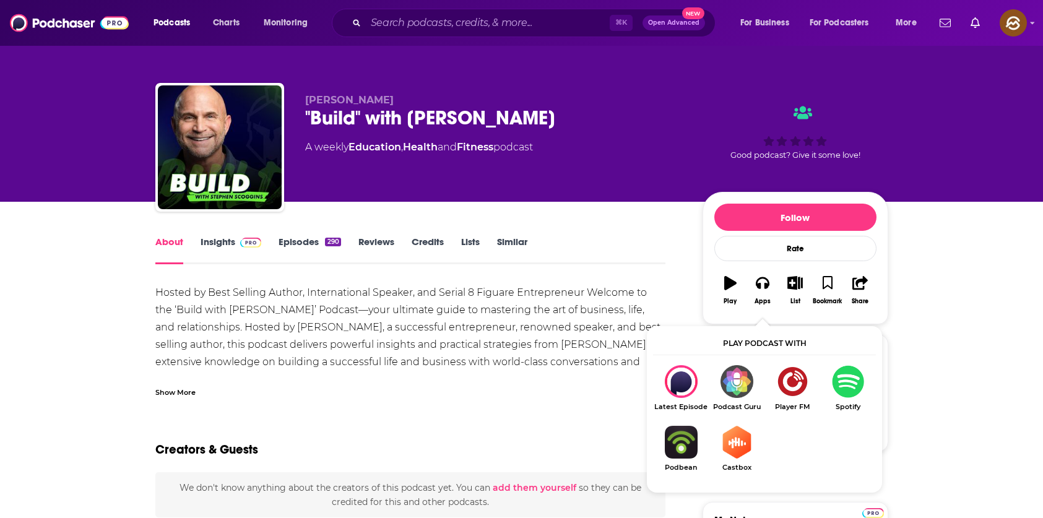
click at [853, 383] on img "Show Listen On dropdown" at bounding box center [848, 381] width 56 height 33
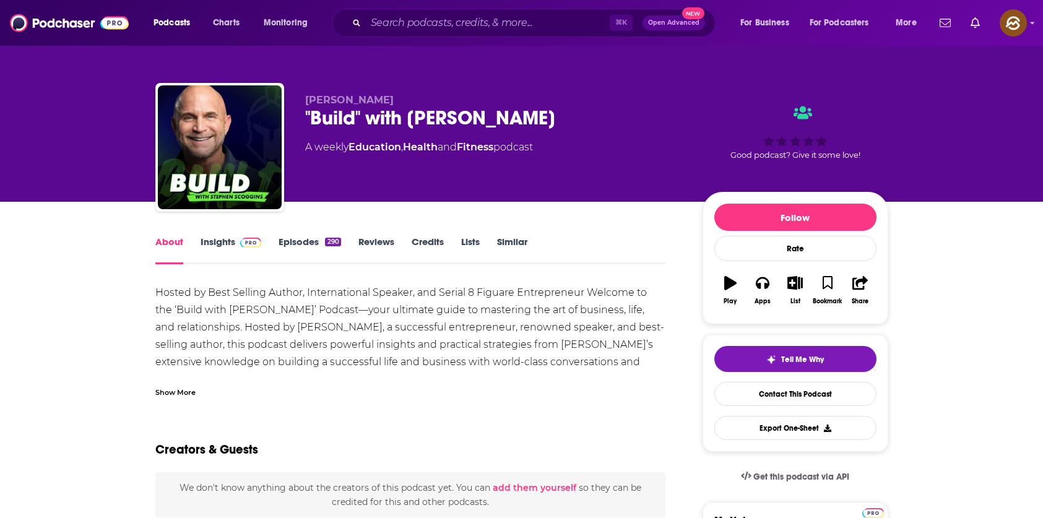
click at [529, 114] on div ""Build" with [PERSON_NAME]" at bounding box center [494, 118] width 378 height 24
drag, startPoint x: 529, startPoint y: 114, endPoint x: 305, endPoint y: 120, distance: 224.2
copy h1 ""Build" with [PERSON_NAME]"
click at [305, 120] on div ""Build" with [PERSON_NAME]" at bounding box center [494, 118] width 378 height 24
click at [213, 245] on link "Insights" at bounding box center [231, 250] width 61 height 28
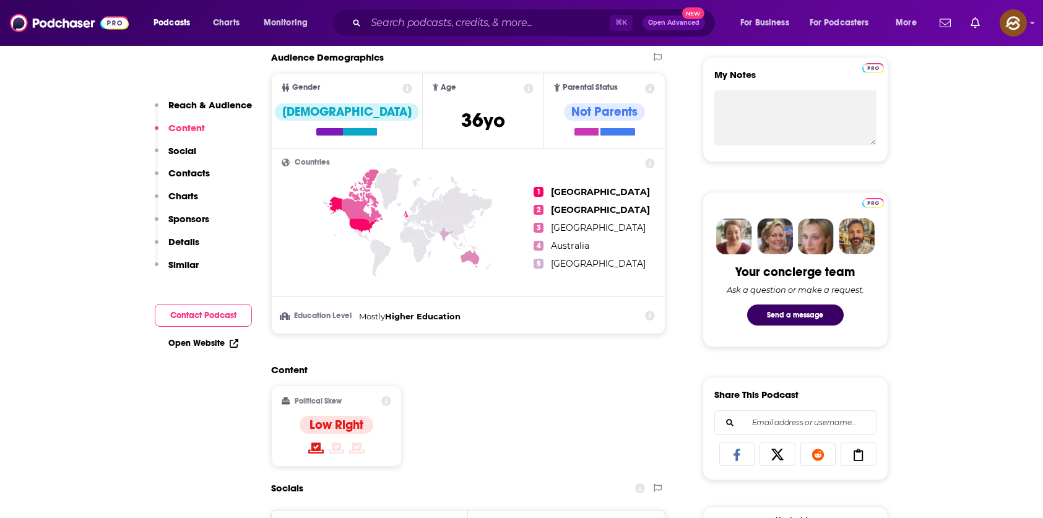
scroll to position [599, 0]
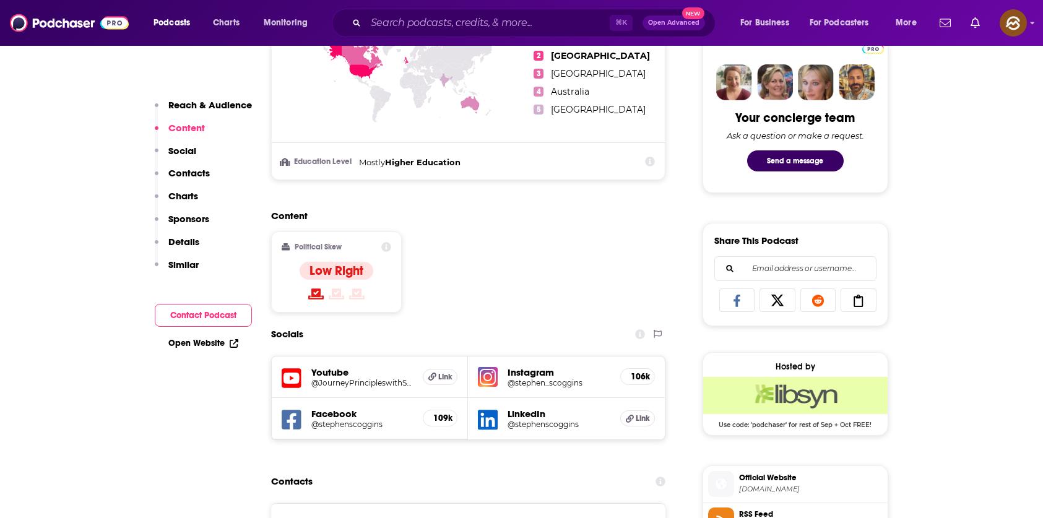
click at [288, 376] on icon at bounding box center [292, 378] width 20 height 23
click at [289, 425] on icon at bounding box center [292, 420] width 20 height 20
click at [491, 372] on img at bounding box center [488, 377] width 20 height 20
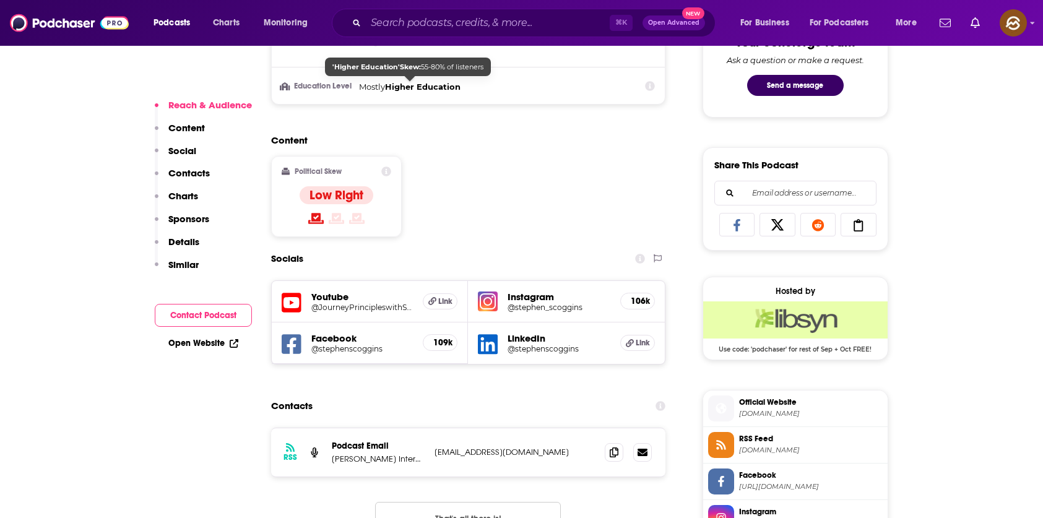
scroll to position [771, 0]
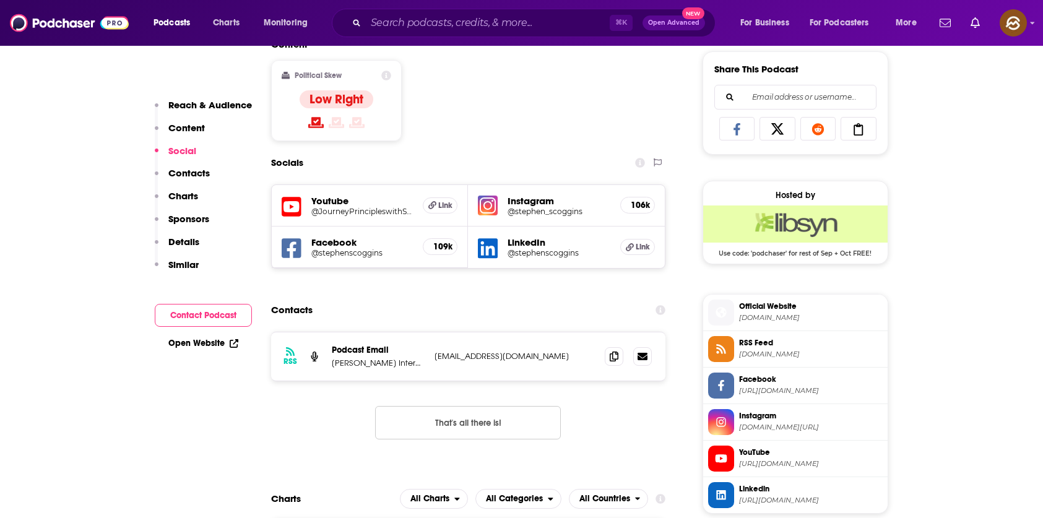
click at [298, 209] on icon at bounding box center [292, 207] width 20 height 23
click at [288, 242] on icon at bounding box center [292, 248] width 20 height 20
click at [493, 260] on div "LinkedIn @stephenscoggins Link" at bounding box center [566, 247] width 197 height 41
click at [490, 249] on icon at bounding box center [488, 248] width 20 height 20
click at [724, 461] on icon at bounding box center [721, 458] width 12 height 8
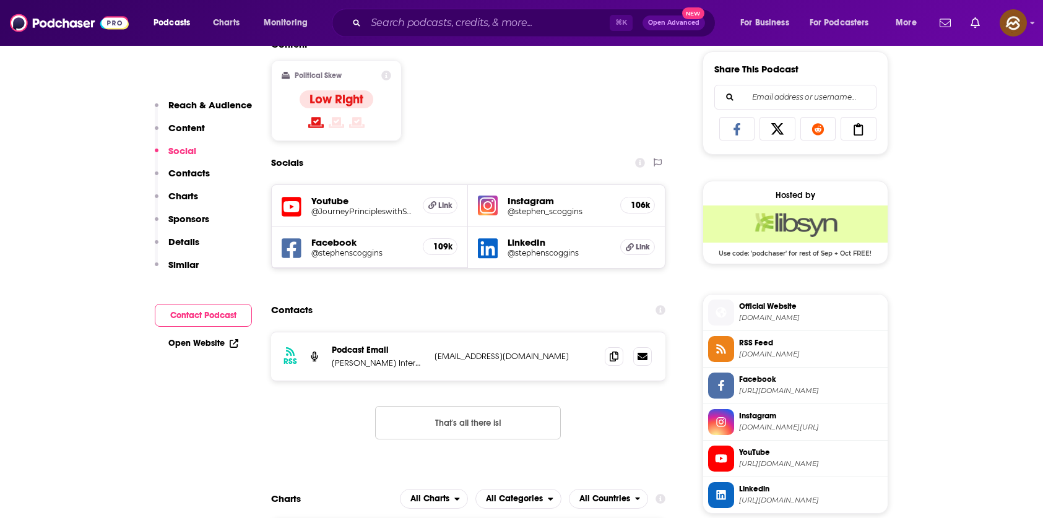
scroll to position [0, 0]
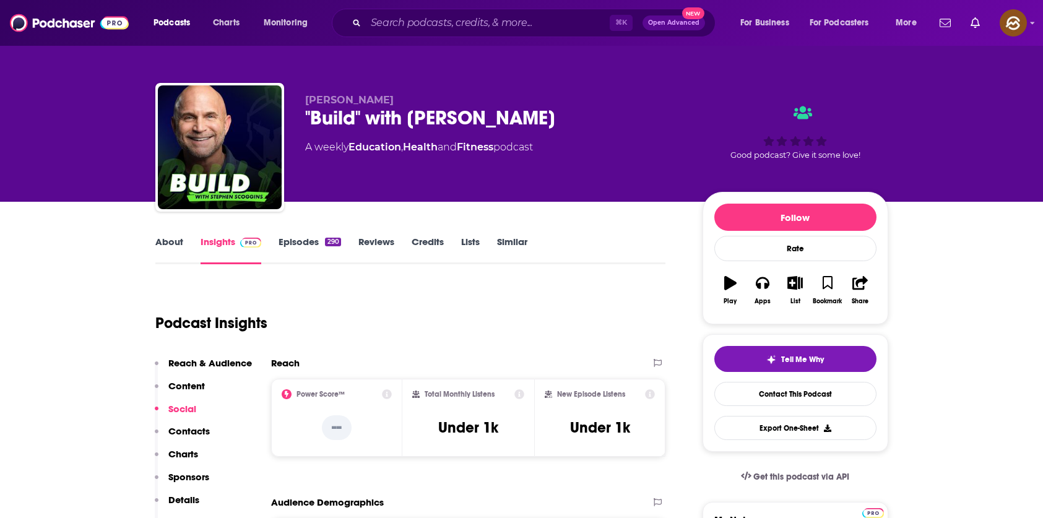
click at [524, 122] on div ""Build" with [PERSON_NAME]" at bounding box center [494, 118] width 378 height 24
click at [544, 116] on div ""Build" with [PERSON_NAME]" at bounding box center [494, 118] width 378 height 24
drag, startPoint x: 544, startPoint y: 116, endPoint x: 309, endPoint y: 120, distance: 235.3
copy h2 "Build" with [PERSON_NAME]"
click at [309, 120] on div ""Build" with [PERSON_NAME]" at bounding box center [494, 118] width 378 height 24
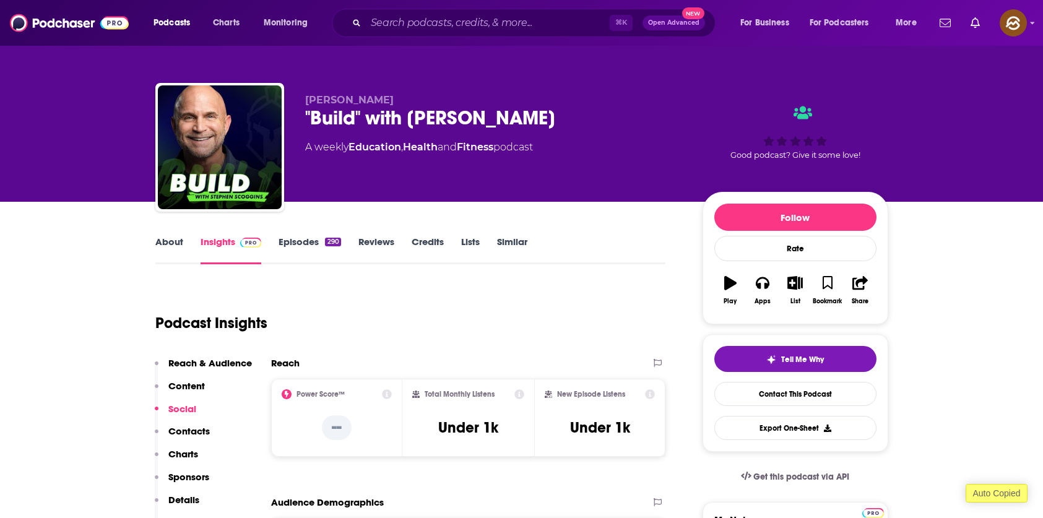
drag, startPoint x: 491, startPoint y: 119, endPoint x: 538, endPoint y: 118, distance: 47.1
click at [493, 119] on div ""Build" with [PERSON_NAME]" at bounding box center [494, 118] width 378 height 24
click at [539, 118] on div ""Build" with [PERSON_NAME]" at bounding box center [494, 118] width 378 height 24
drag, startPoint x: 539, startPoint y: 118, endPoint x: 295, endPoint y: 115, distance: 243.4
click at [295, 115] on div "[PERSON_NAME] "Build" with [PERSON_NAME] A weekly Education , Health and Fitnes…" at bounding box center [521, 150] width 733 height 134
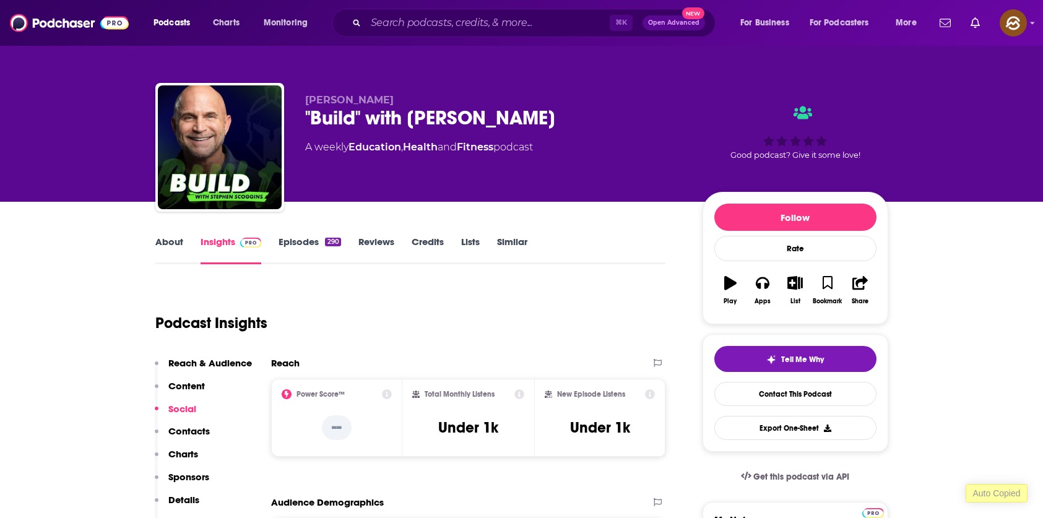
click at [380, 100] on span "[PERSON_NAME]" at bounding box center [349, 100] width 89 height 12
drag, startPoint x: 380, startPoint y: 100, endPoint x: 327, endPoint y: 100, distance: 52.6
copy span "[PERSON_NAME]"
click at [327, 100] on span "[PERSON_NAME]" at bounding box center [349, 100] width 89 height 12
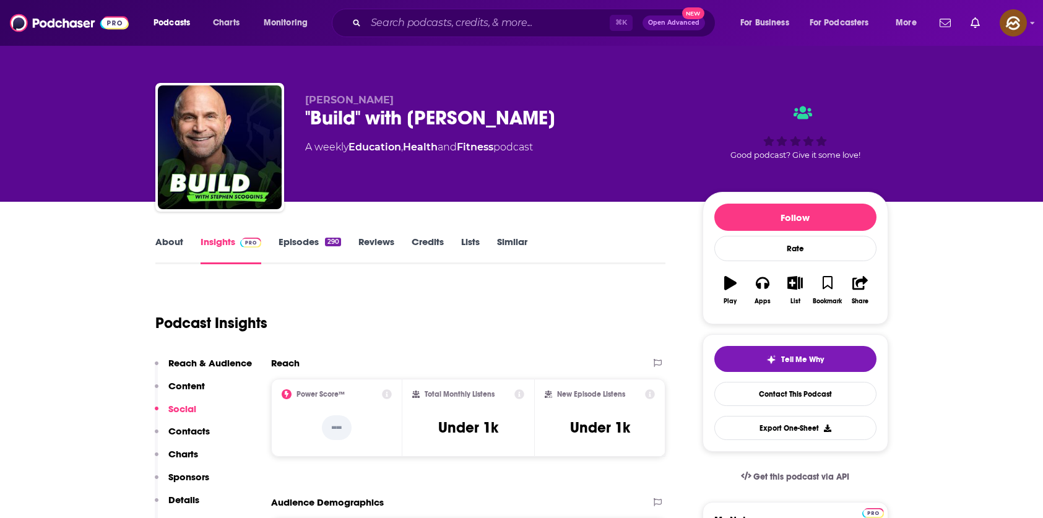
click at [197, 431] on p "Contacts" at bounding box center [188, 431] width 41 height 12
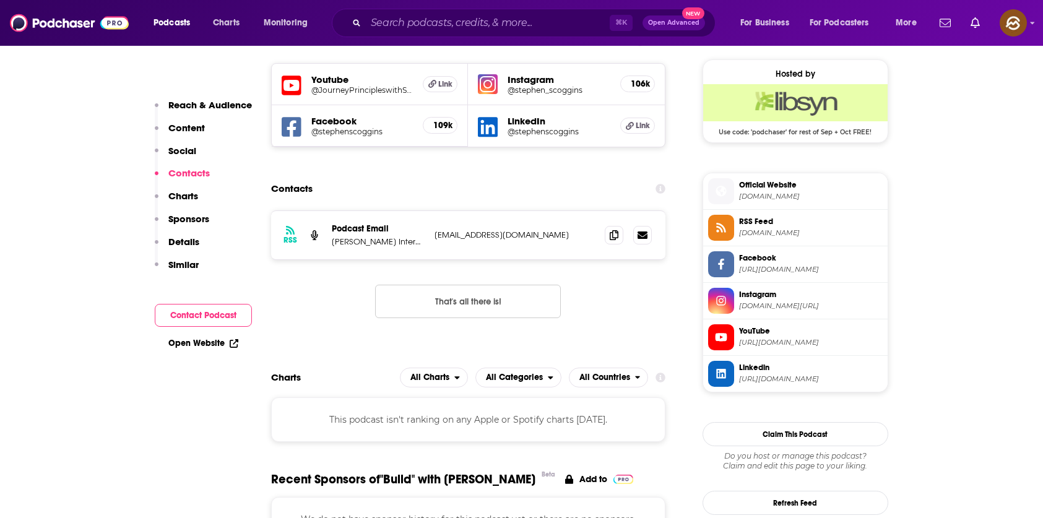
scroll to position [897, 0]
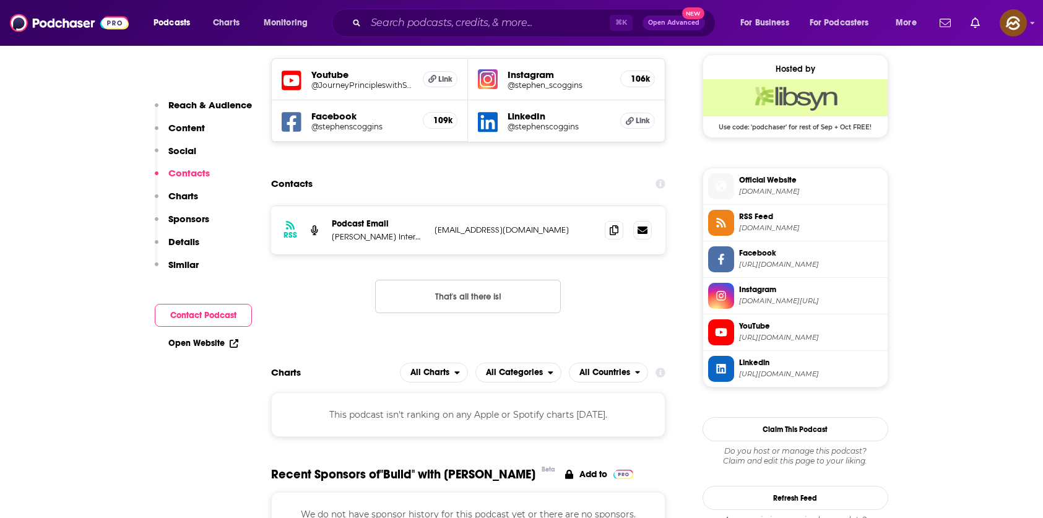
click at [603, 235] on div "RSS Podcast Email [PERSON_NAME] International Inc [EMAIL_ADDRESS][DOMAIN_NAME] …" at bounding box center [468, 230] width 395 height 48
click at [610, 232] on icon at bounding box center [614, 230] width 9 height 10
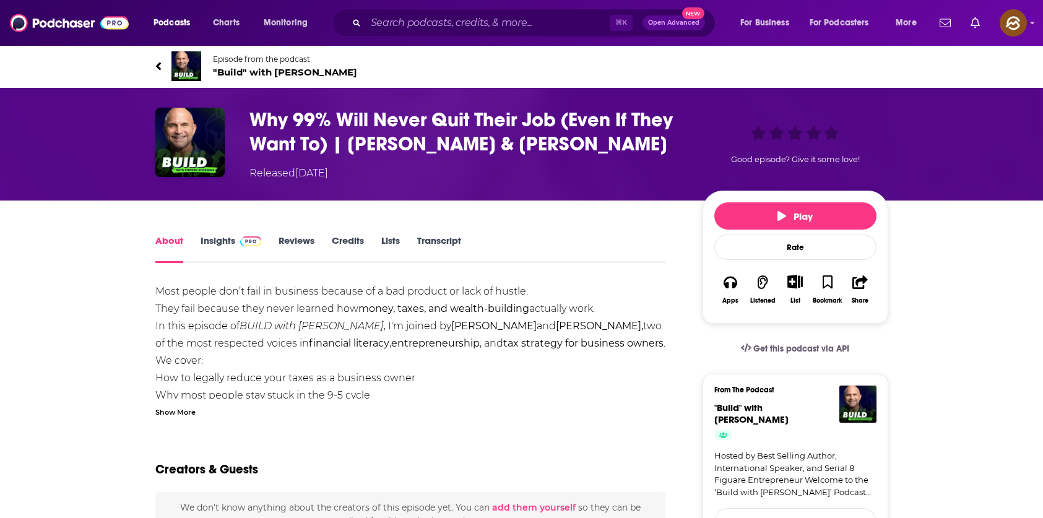
click at [374, 144] on h1 "Why 99% Will Never Quit Their Job (Even If They Want To) | [PERSON_NAME] & [PER…" at bounding box center [466, 132] width 433 height 48
drag, startPoint x: 374, startPoint y: 144, endPoint x: 336, endPoint y: 165, distance: 44.1
copy h1 "[PERSON_NAME] & [PERSON_NAME]"
click at [336, 156] on h1 "Why 99% Will Never Quit Their Job (Even If They Want To) | [PERSON_NAME] & [PER…" at bounding box center [466, 132] width 433 height 48
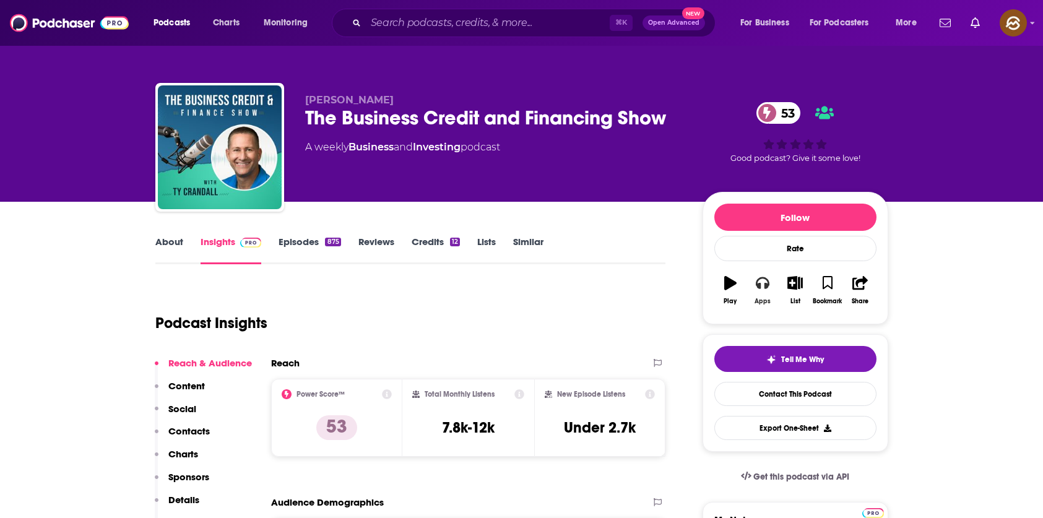
click at [761, 282] on icon "button" at bounding box center [763, 283] width 14 height 14
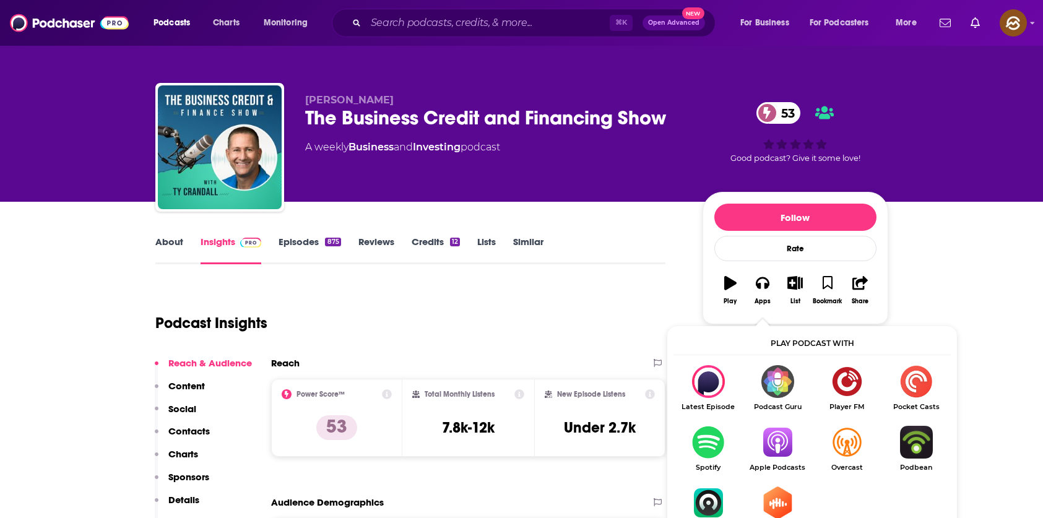
click at [777, 440] on img "Show Listen On dropdown" at bounding box center [777, 442] width 69 height 33
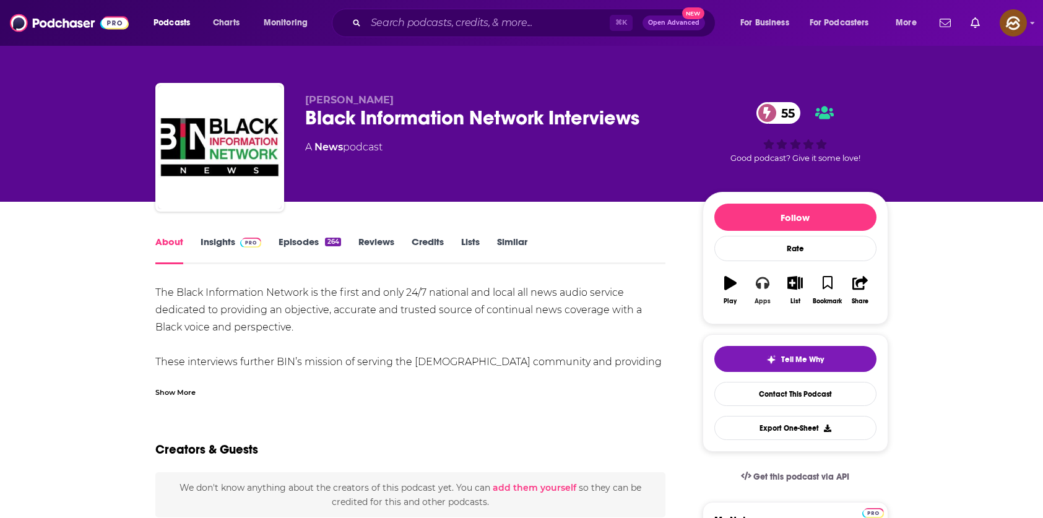
click at [758, 293] on button "Apps" at bounding box center [763, 290] width 32 height 45
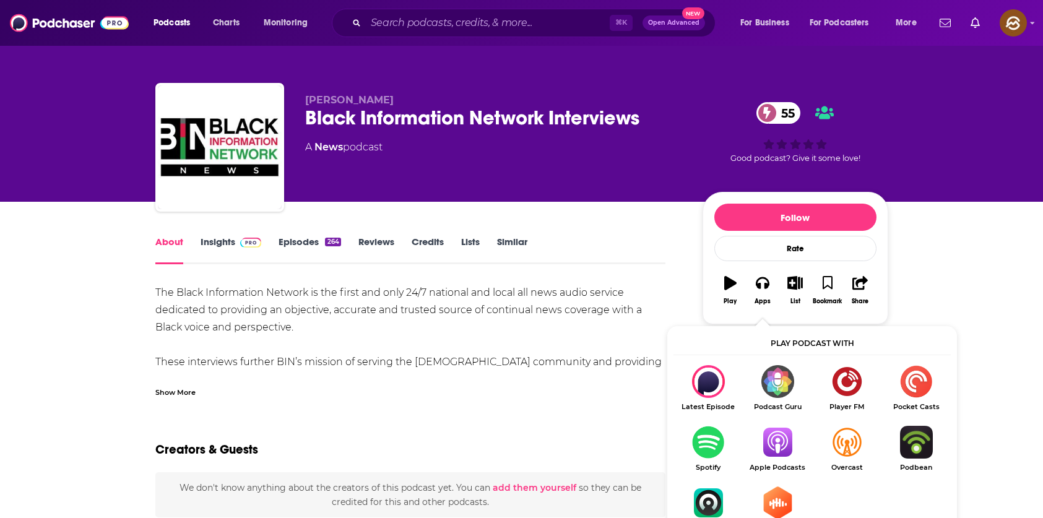
click at [765, 441] on img "Show Listen On dropdown" at bounding box center [777, 442] width 69 height 33
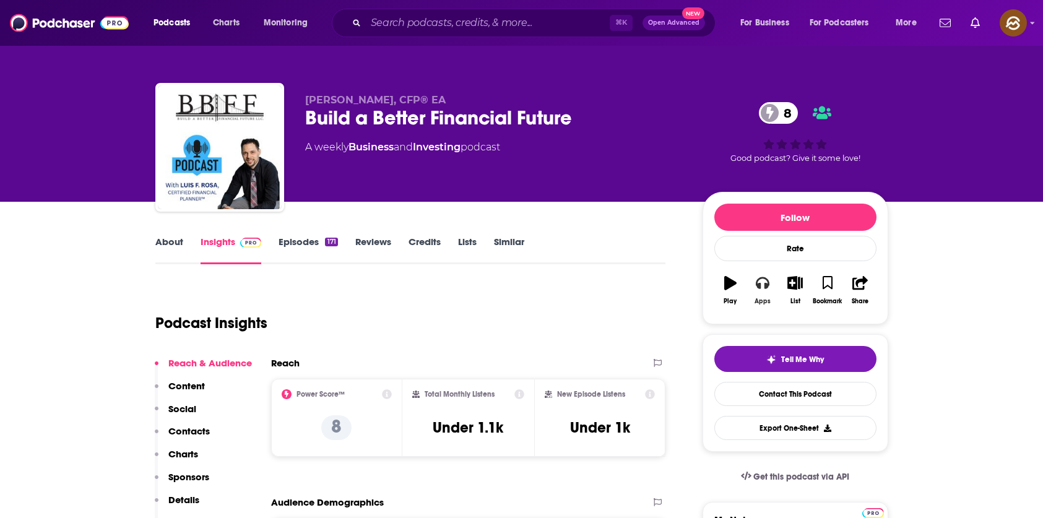
click at [760, 287] on icon "button" at bounding box center [763, 283] width 14 height 12
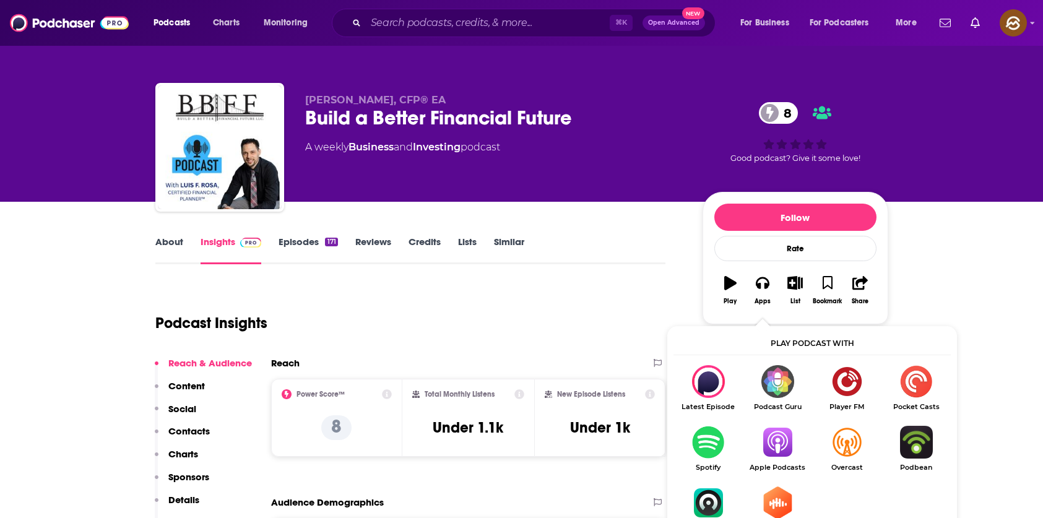
click at [762, 438] on img "Show Listen On dropdown" at bounding box center [777, 442] width 69 height 33
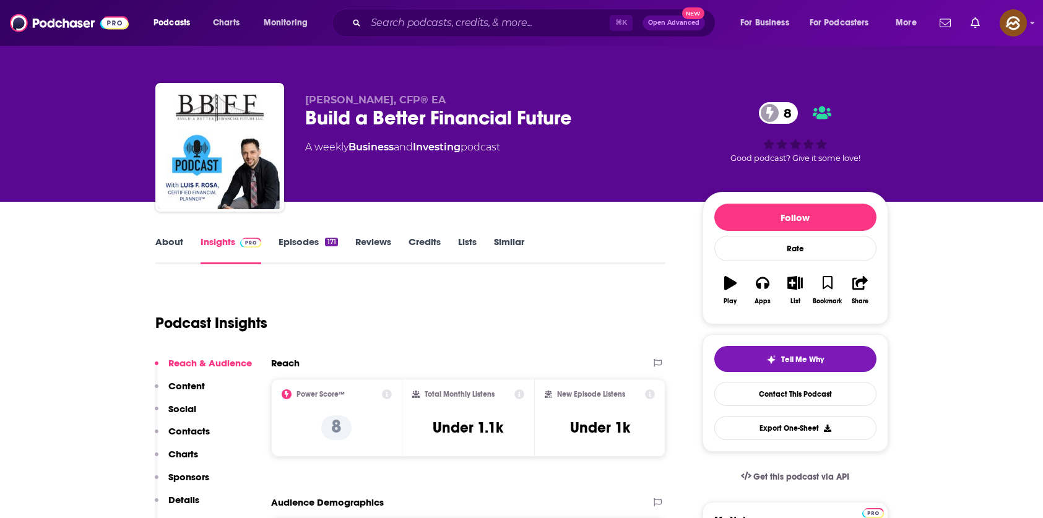
click at [314, 99] on span "Luis Rosa, CFP® EA" at bounding box center [375, 100] width 141 height 12
drag, startPoint x: 314, startPoint y: 99, endPoint x: 331, endPoint y: 100, distance: 16.7
copy span "Luis Rosa"
click at [331, 100] on span "Luis Rosa, CFP® EA" at bounding box center [375, 100] width 141 height 12
click at [186, 429] on p "Contacts" at bounding box center [188, 431] width 41 height 12
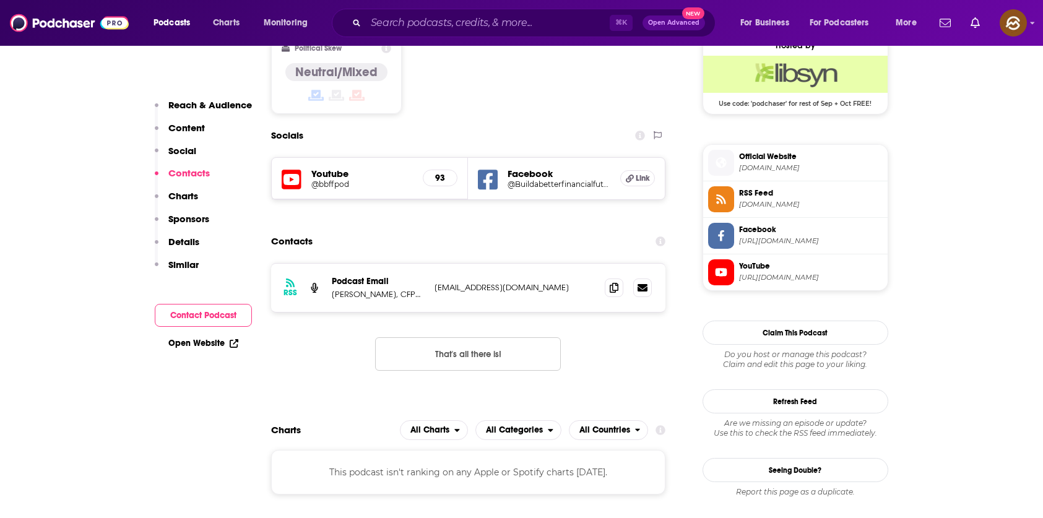
scroll to position [1020, 0]
click at [608, 277] on span at bounding box center [614, 286] width 19 height 19
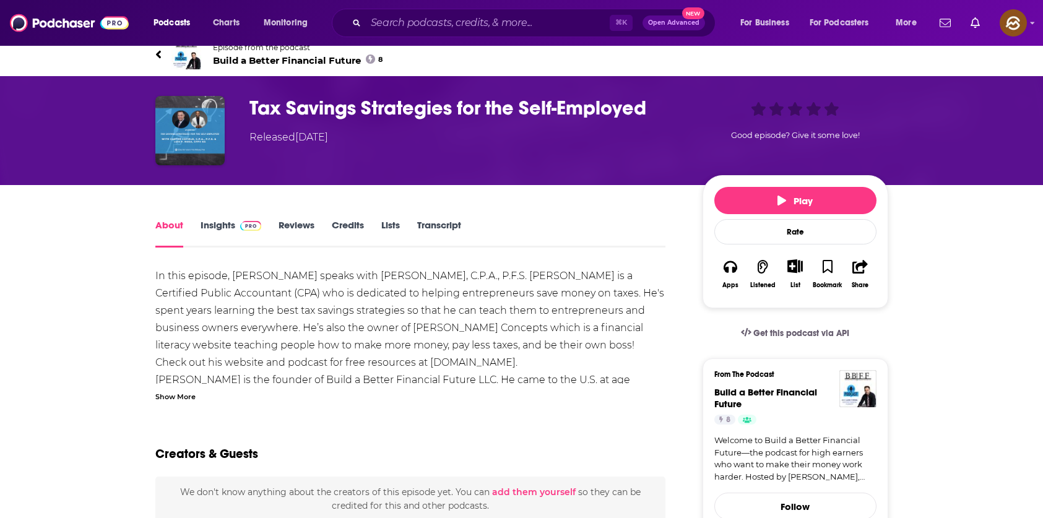
scroll to position [12, 0]
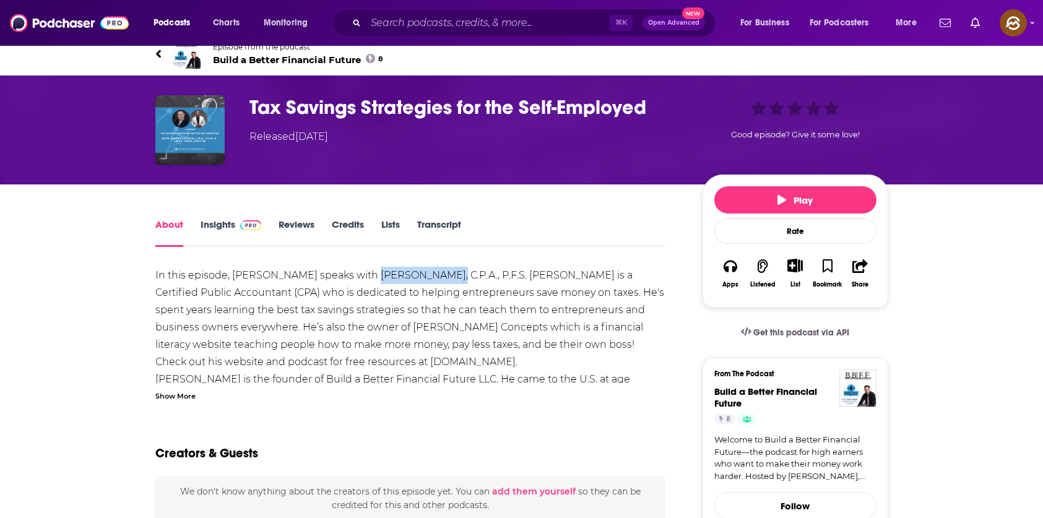
drag, startPoint x: 314, startPoint y: 276, endPoint x: 382, endPoint y: 278, distance: 68.2
copy span "[PERSON_NAME]"
click at [382, 278] on span "speaks with [PERSON_NAME], C.P.A., P.F.S. [PERSON_NAME] is a Certified Public A…" at bounding box center [409, 318] width 509 height 98
